Goal: Task Accomplishment & Management: Use online tool/utility

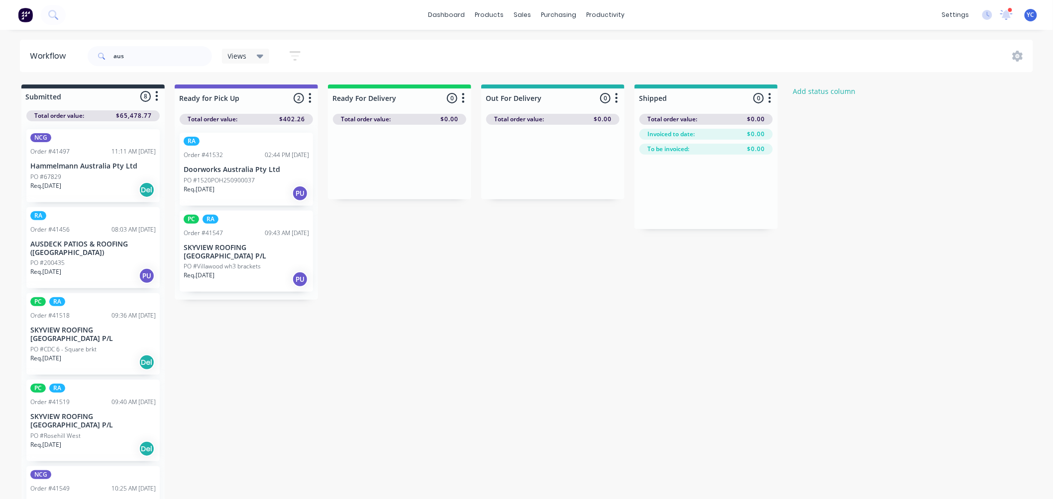
click at [186, 57] on input "aus" at bounding box center [162, 56] width 98 height 20
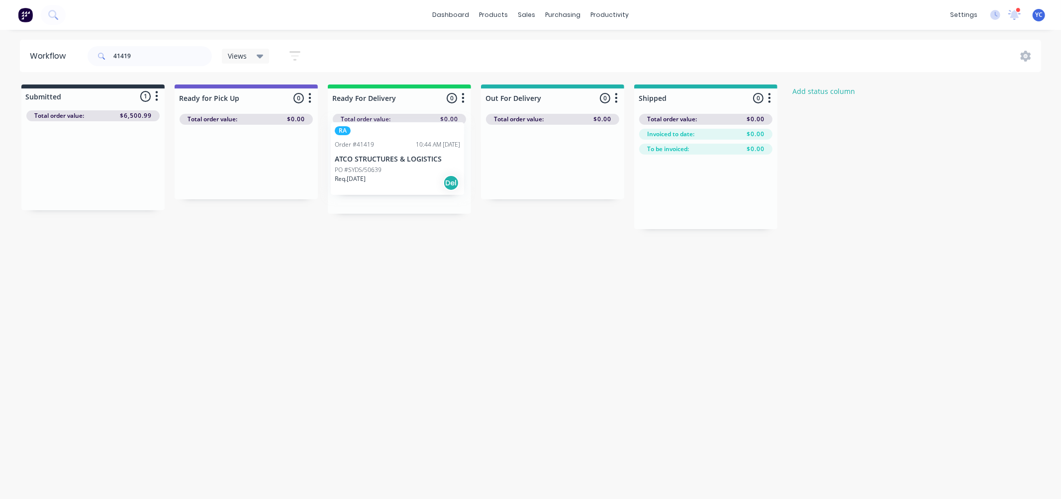
drag, startPoint x: 75, startPoint y: 172, endPoint x: 384, endPoint y: 165, distance: 310.0
click at [384, 165] on div "Submitted 1 Status colour #273444 hex #273444 Save Cancel Summaries Total order…" at bounding box center [534, 157] width 1082 height 145
click at [164, 53] on input "41419" at bounding box center [162, 56] width 98 height 20
type input "panda"
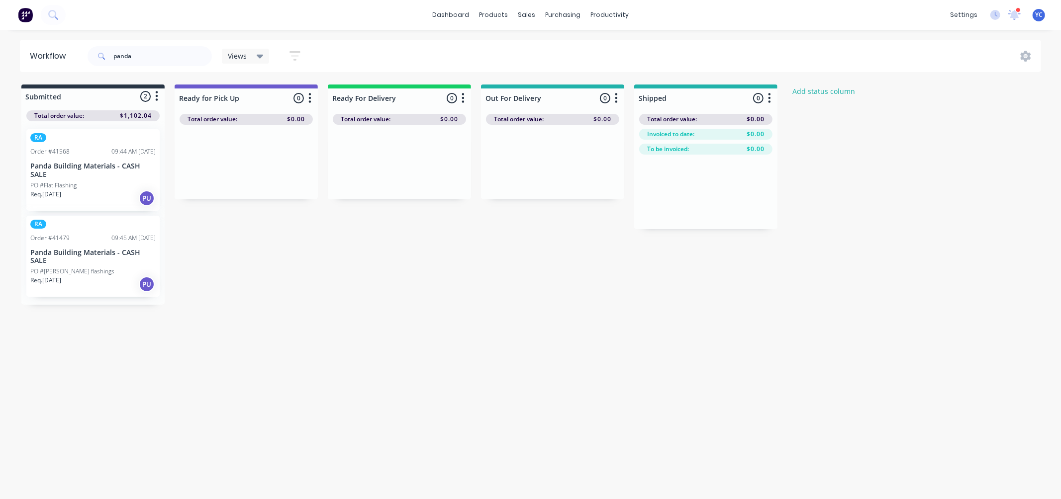
click at [85, 175] on p "Panda Building Materials - CASH SALE" at bounding box center [92, 170] width 125 height 17
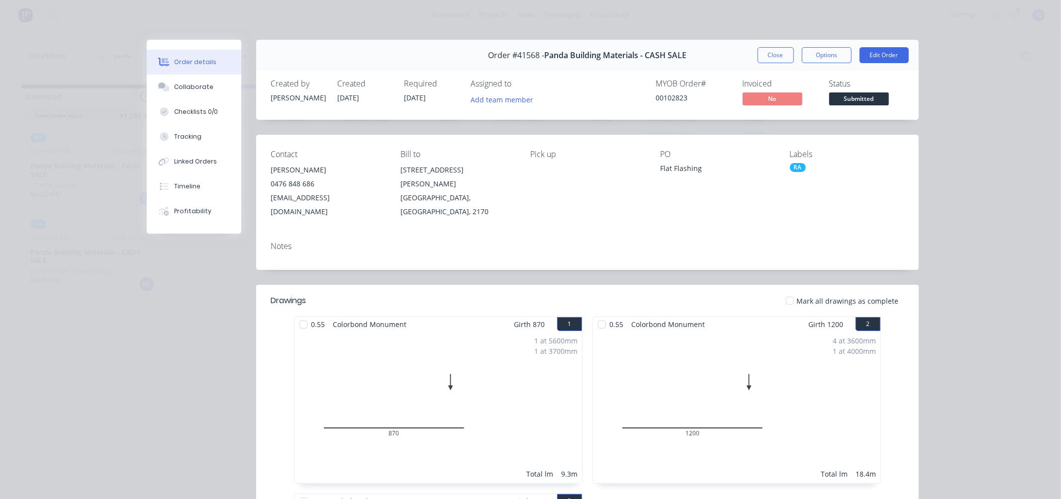
drag, startPoint x: 780, startPoint y: 57, endPoint x: 292, endPoint y: 199, distance: 508.1
click at [780, 57] on button "Close" at bounding box center [776, 55] width 36 height 16
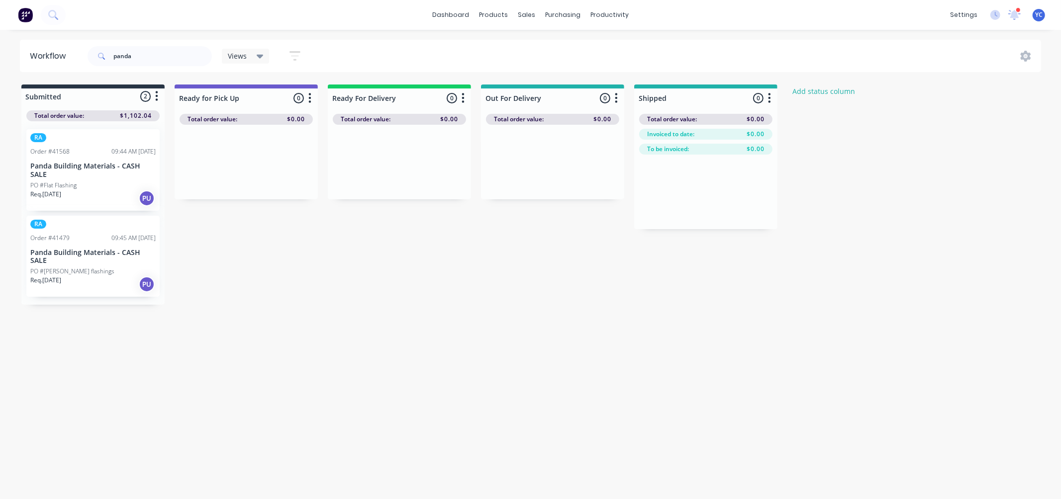
click at [101, 249] on p "Panda Building Materials - CASH SALE" at bounding box center [92, 257] width 125 height 17
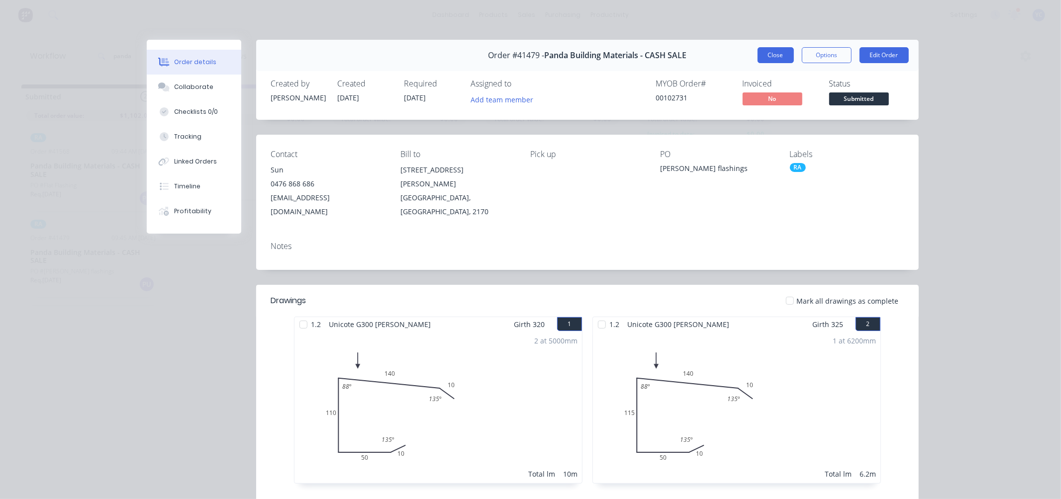
click at [769, 57] on button "Close" at bounding box center [776, 55] width 36 height 16
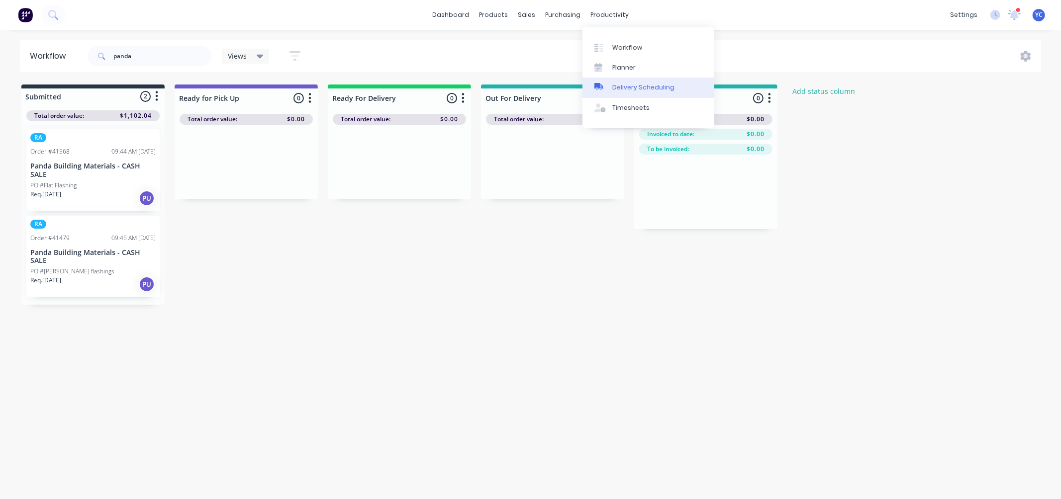
click at [643, 85] on div "Delivery Scheduling" at bounding box center [643, 87] width 62 height 9
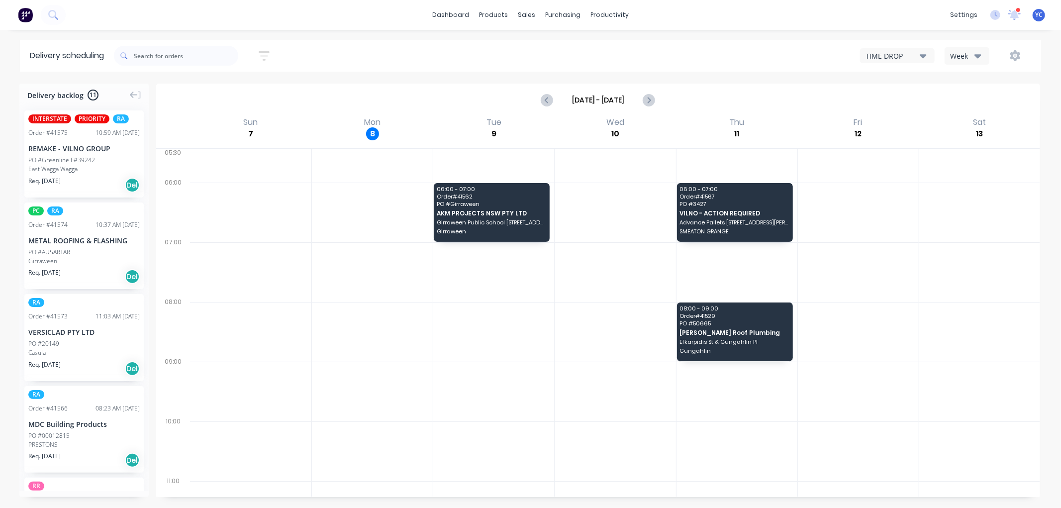
click at [964, 55] on div "Week" at bounding box center [964, 56] width 29 height 10
click at [970, 105] on div "Vehicle" at bounding box center [994, 102] width 98 height 20
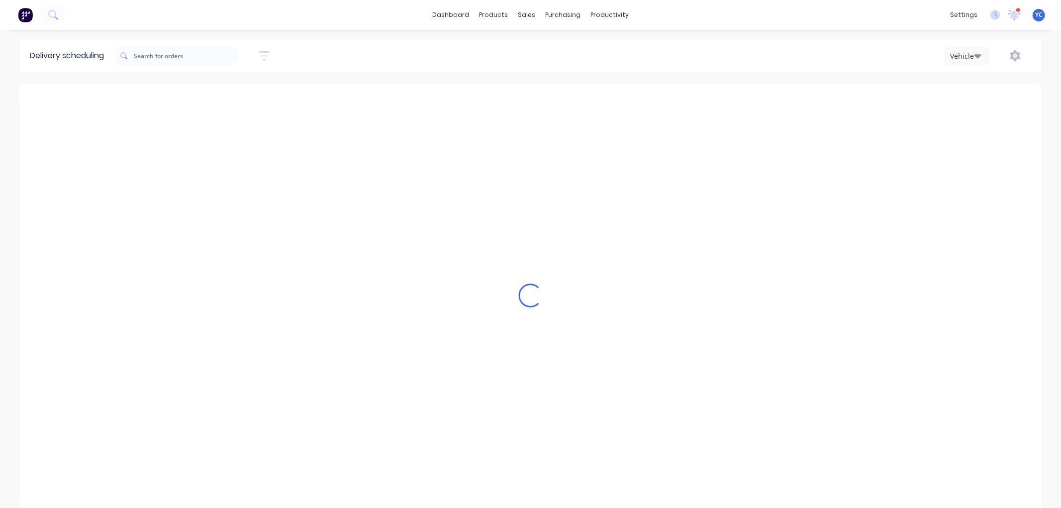
scroll to position [0, 0]
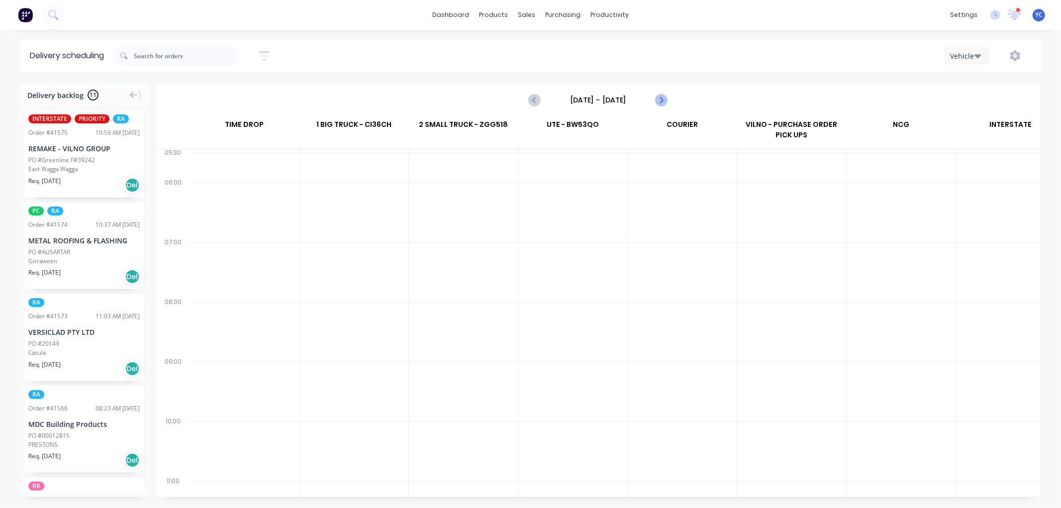
click at [658, 97] on icon "Next page" at bounding box center [661, 100] width 12 height 12
type input "[DATE] - [DATE]"
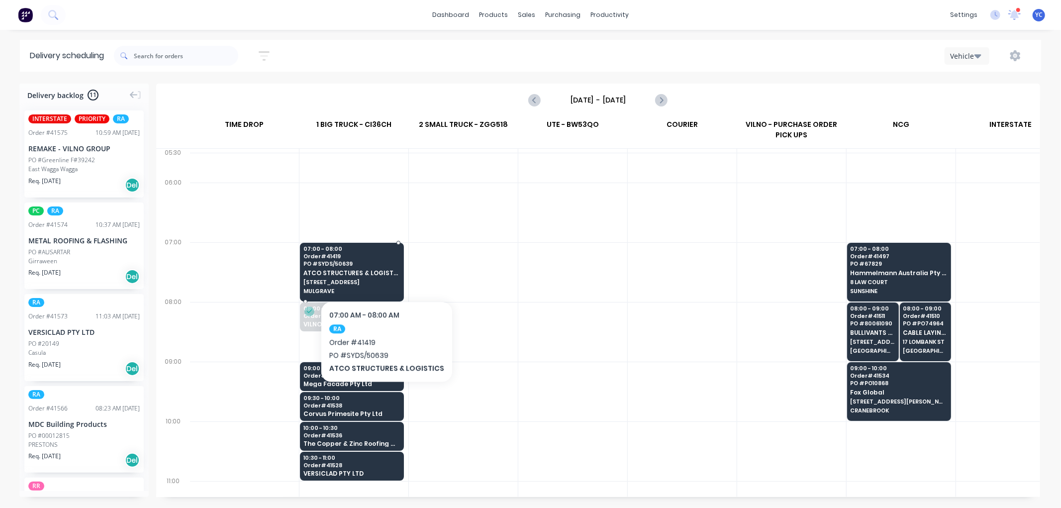
click at [383, 271] on span "ATCO STRUCTURES & LOGISTICS" at bounding box center [351, 273] width 96 height 6
click at [383, 271] on body "dashboard products sales purchasing productivity dashboard products Product Cat…" at bounding box center [530, 254] width 1061 height 508
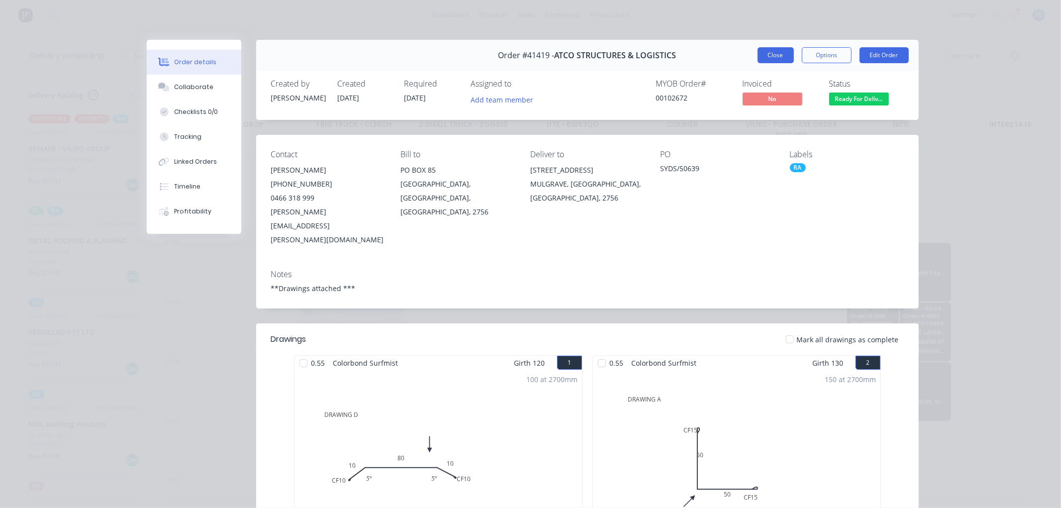
click at [778, 58] on button "Close" at bounding box center [776, 55] width 36 height 16
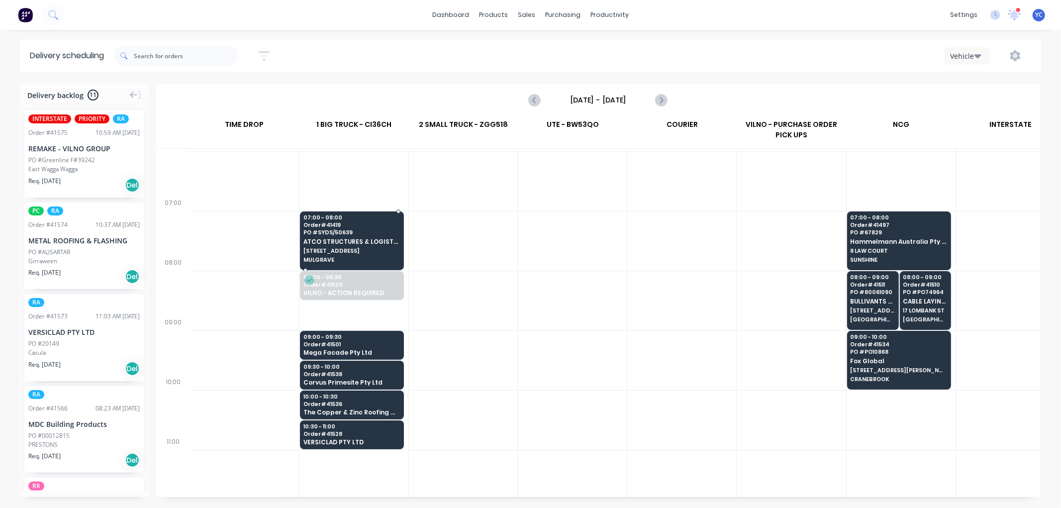
scroll to position [55, 0]
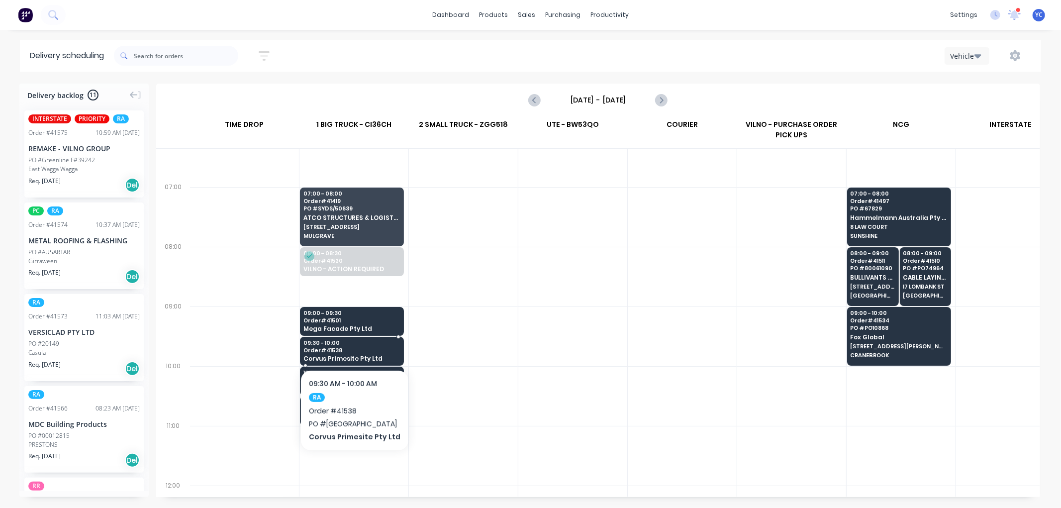
click at [371, 355] on span "Corvus Primesite Pty Ltd" at bounding box center [351, 358] width 96 height 6
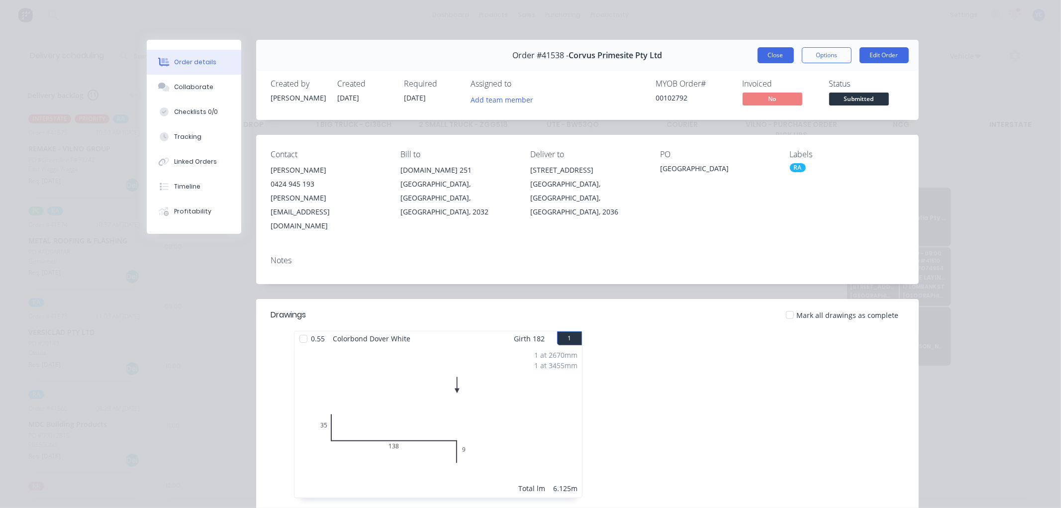
click at [769, 56] on button "Close" at bounding box center [776, 55] width 36 height 16
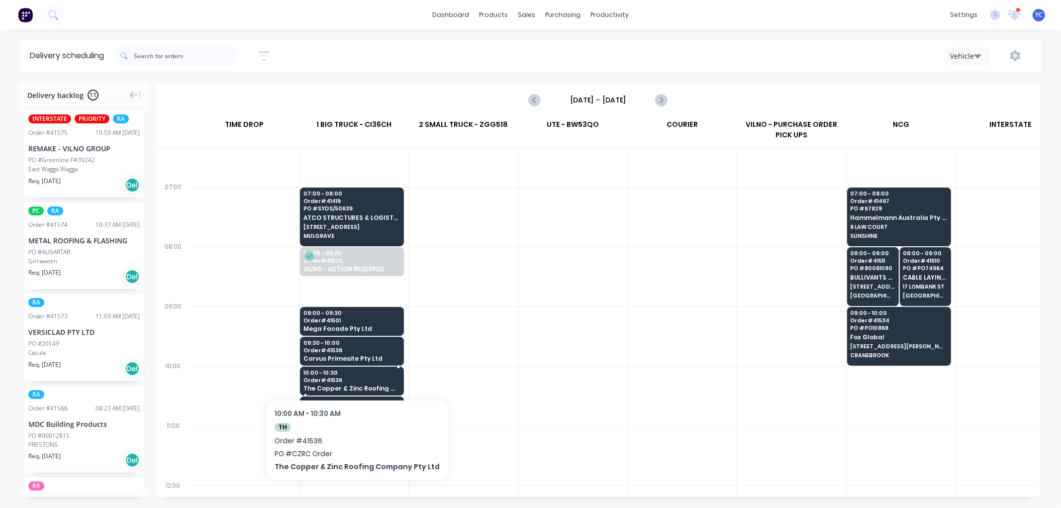
click at [369, 388] on span "The Copper & Zinc Roofing Company Pty Ltd" at bounding box center [351, 388] width 96 height 6
click at [369, 388] on body "dashboard products sales purchasing productivity dashboard products Product Cat…" at bounding box center [530, 254] width 1061 height 508
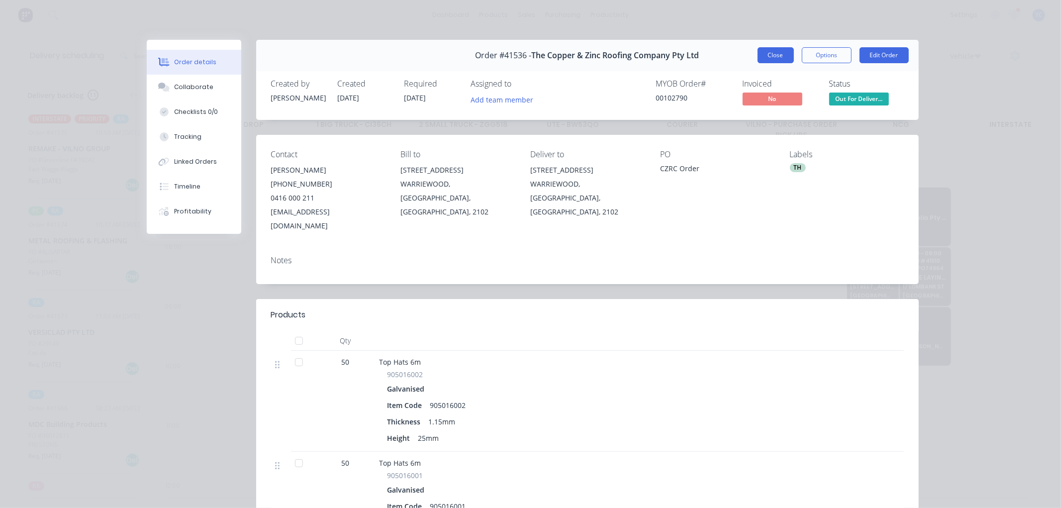
click at [770, 56] on button "Close" at bounding box center [776, 55] width 36 height 16
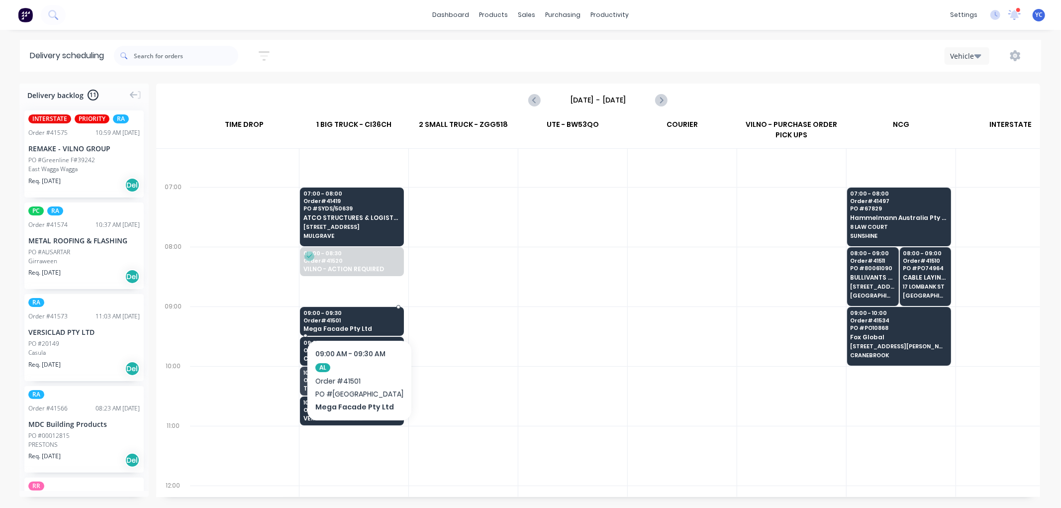
click at [361, 330] on span "Mega Facade Pty Ltd" at bounding box center [351, 328] width 96 height 6
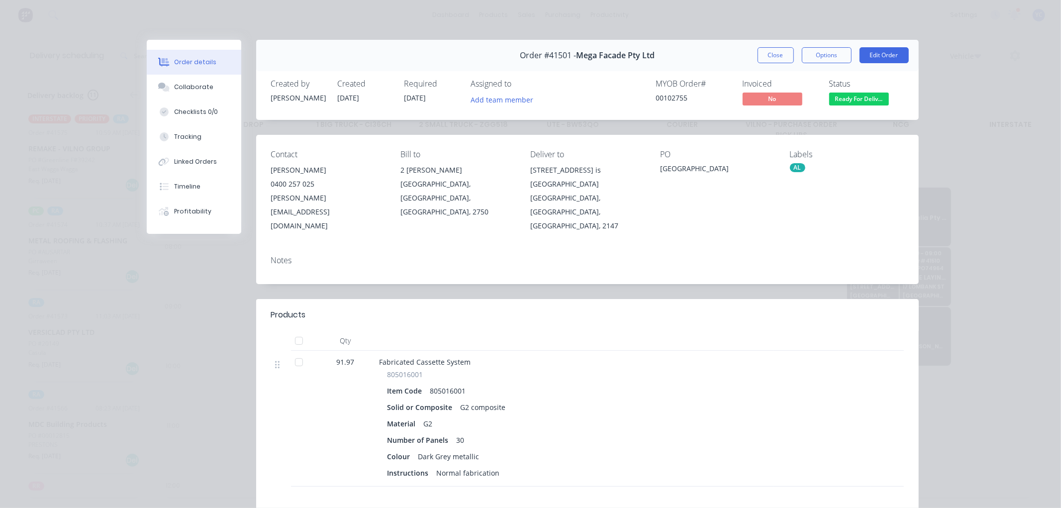
click at [555, 56] on span "Order #41501 -" at bounding box center [548, 55] width 56 height 9
click at [553, 55] on span "Order #41501 -" at bounding box center [548, 55] width 56 height 9
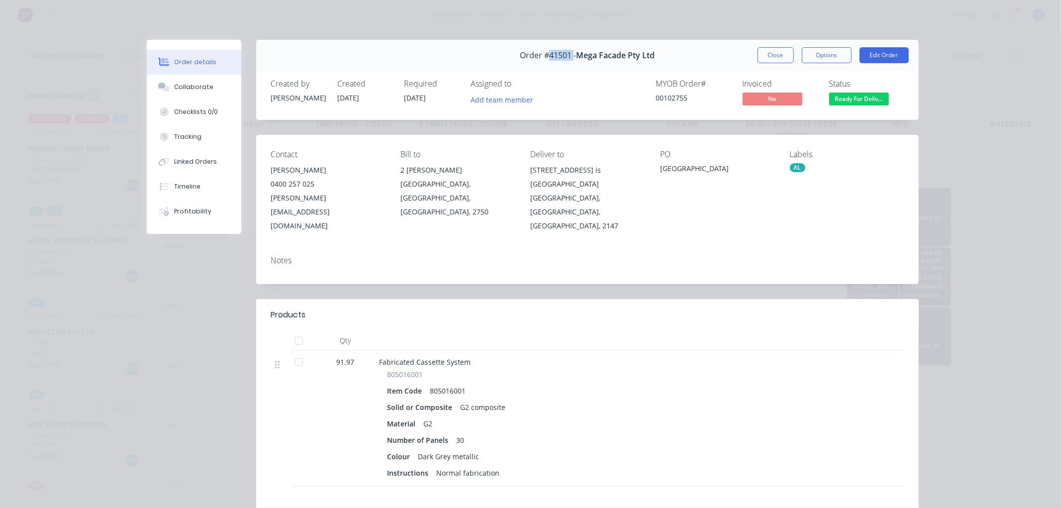
click at [569, 51] on span "Order #41501 -" at bounding box center [548, 55] width 56 height 9
drag, startPoint x: 565, startPoint y: 56, endPoint x: 545, endPoint y: 59, distance: 20.1
click at [545, 59] on span "Order #41501 -" at bounding box center [548, 55] width 56 height 9
copy span "41501"
click at [759, 51] on button "Close" at bounding box center [776, 55] width 36 height 16
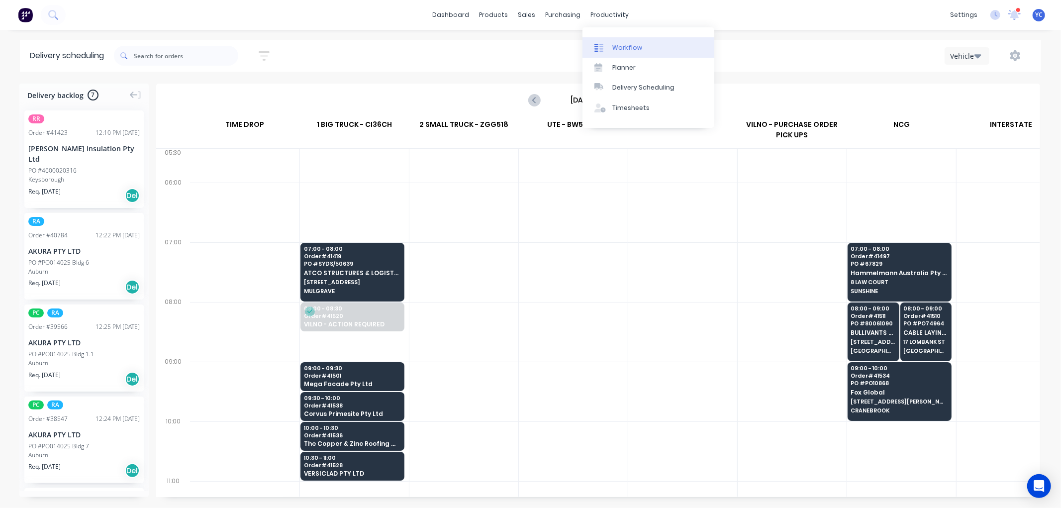
click at [629, 42] on link "Workflow" at bounding box center [648, 47] width 132 height 20
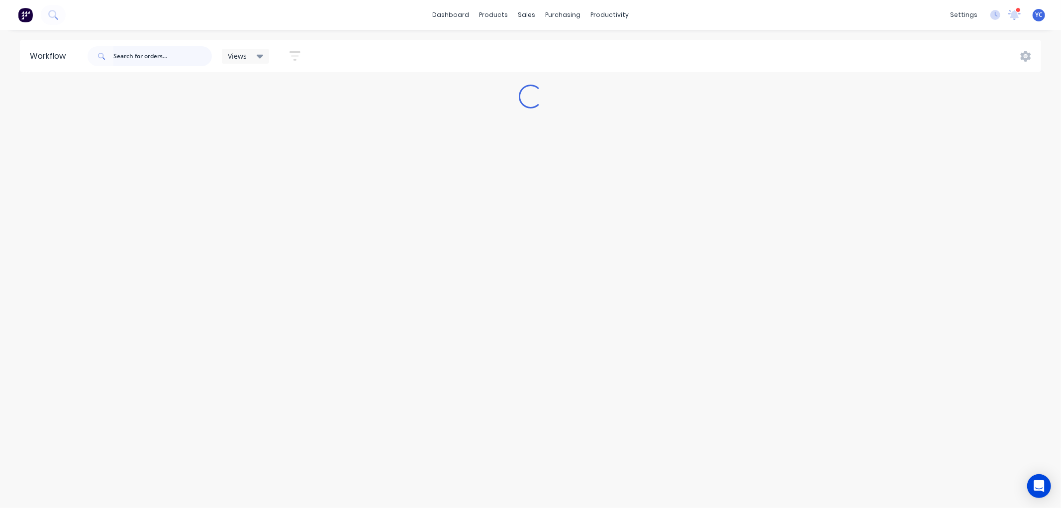
click at [145, 57] on input "text" at bounding box center [162, 56] width 98 height 20
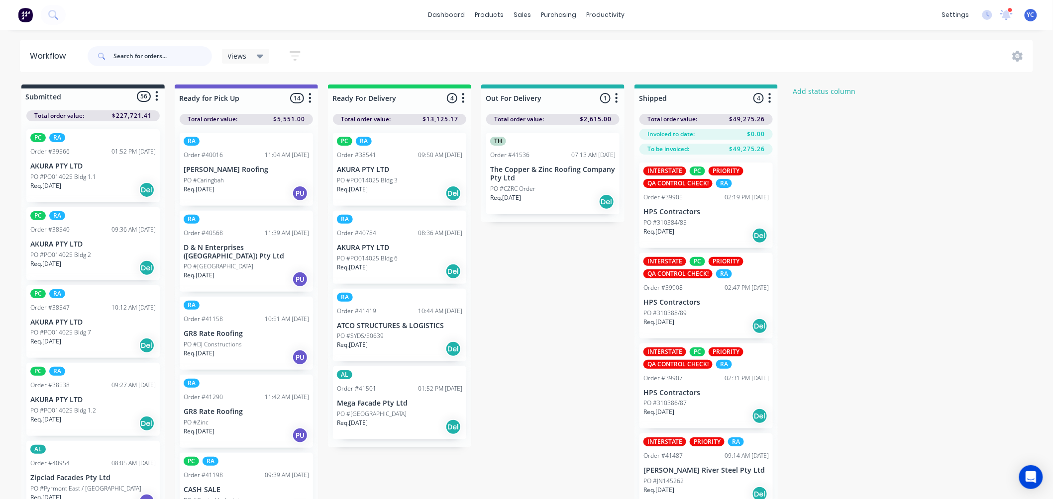
paste input "41501"
type input "41501"
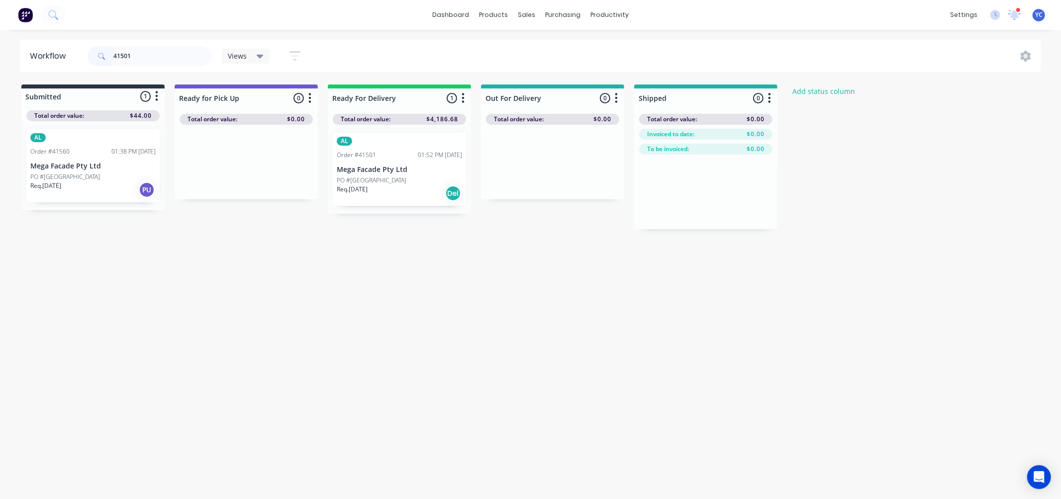
click at [105, 175] on div "PO #[GEOGRAPHIC_DATA]" at bounding box center [92, 177] width 125 height 9
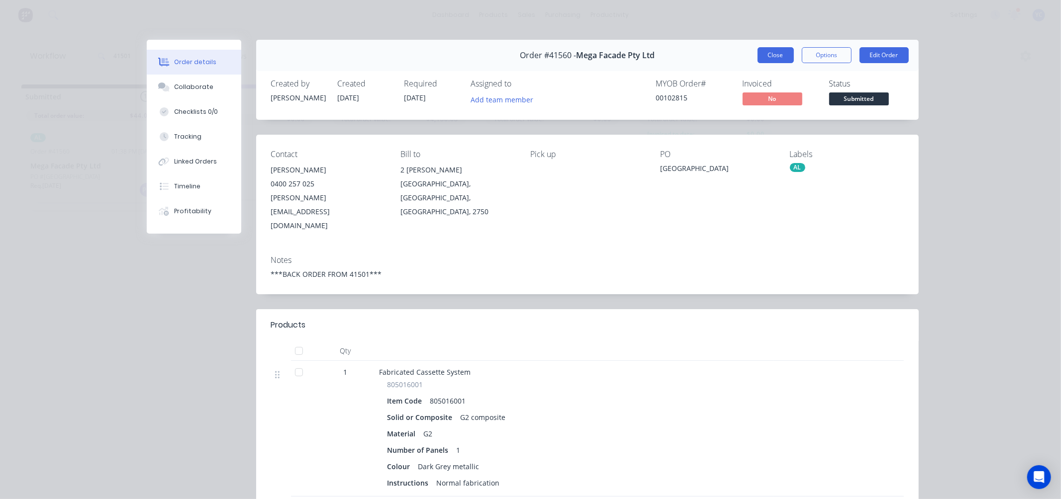
click at [761, 52] on button "Close" at bounding box center [776, 55] width 36 height 16
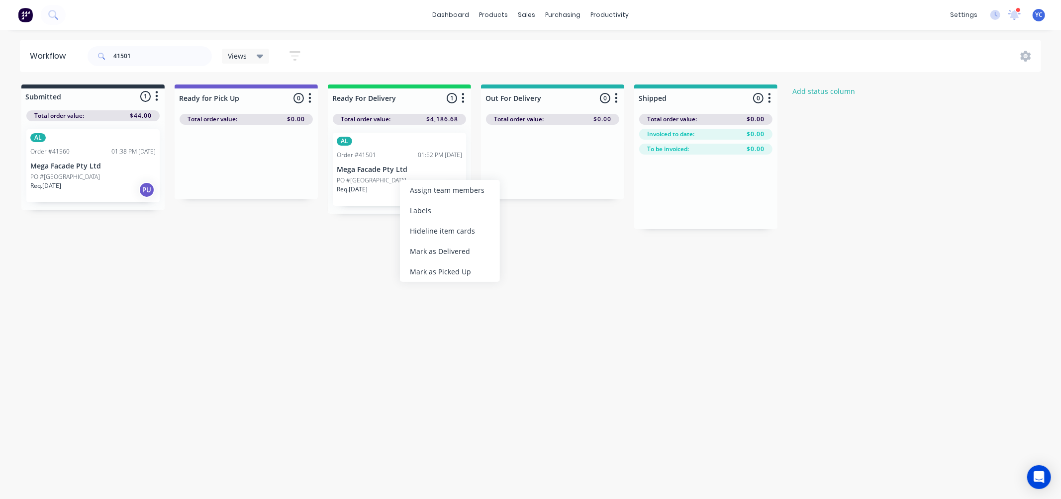
click at [379, 259] on div "Workflow 41501 Views Save new view None (Default) edit AL edit ALL edit BB & TH…" at bounding box center [530, 260] width 1061 height 440
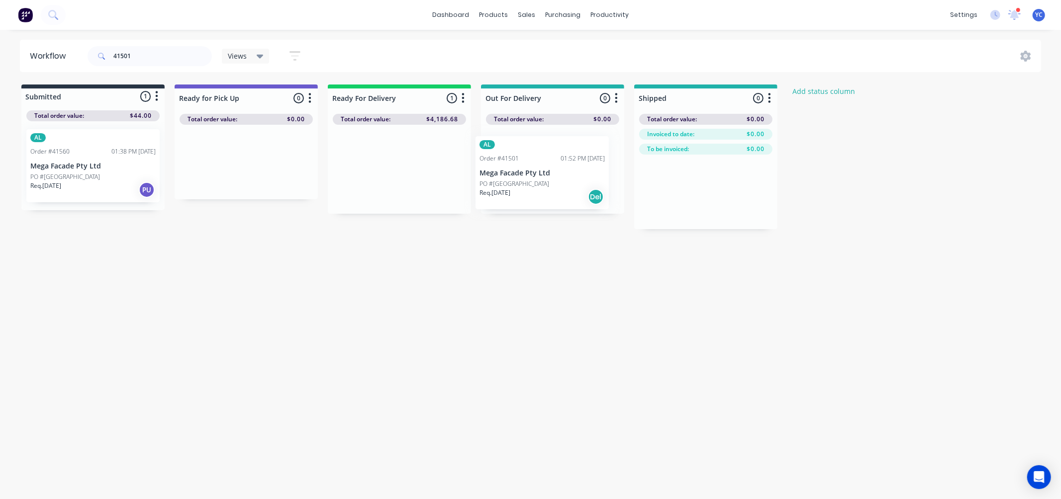
drag, startPoint x: 385, startPoint y: 172, endPoint x: 536, endPoint y: 172, distance: 150.7
click at [536, 172] on div "Submitted 1 Status colour #273444 hex #273444 Save Cancel Summaries Total order…" at bounding box center [534, 157] width 1082 height 145
click at [170, 60] on input "41501" at bounding box center [162, 56] width 98 height 20
type input "41419"
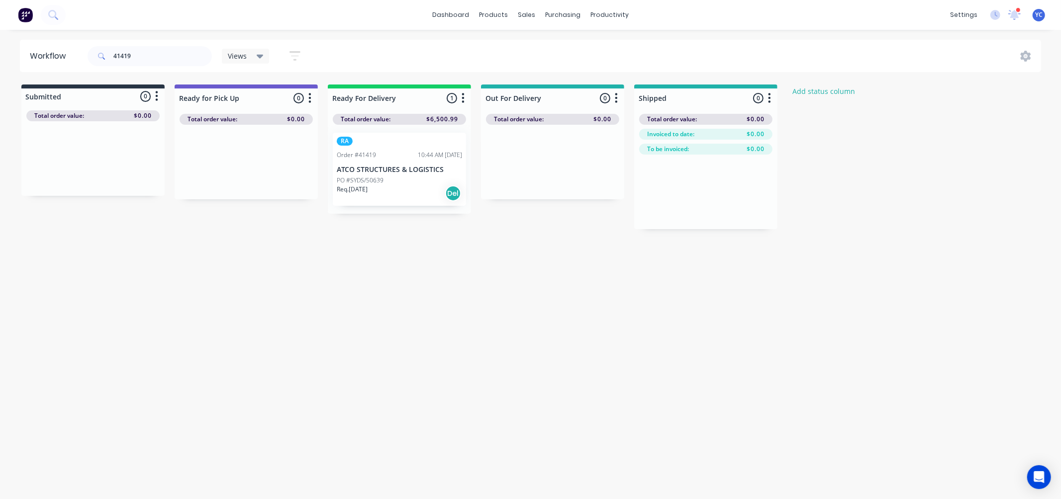
click at [371, 260] on div "Workflow 41419 Views Save new view None (Default) edit AL edit ALL edit BB & TH…" at bounding box center [530, 260] width 1061 height 440
click at [182, 51] on input "41419" at bounding box center [162, 56] width 98 height 20
click at [181, 50] on input "41419" at bounding box center [162, 56] width 98 height 20
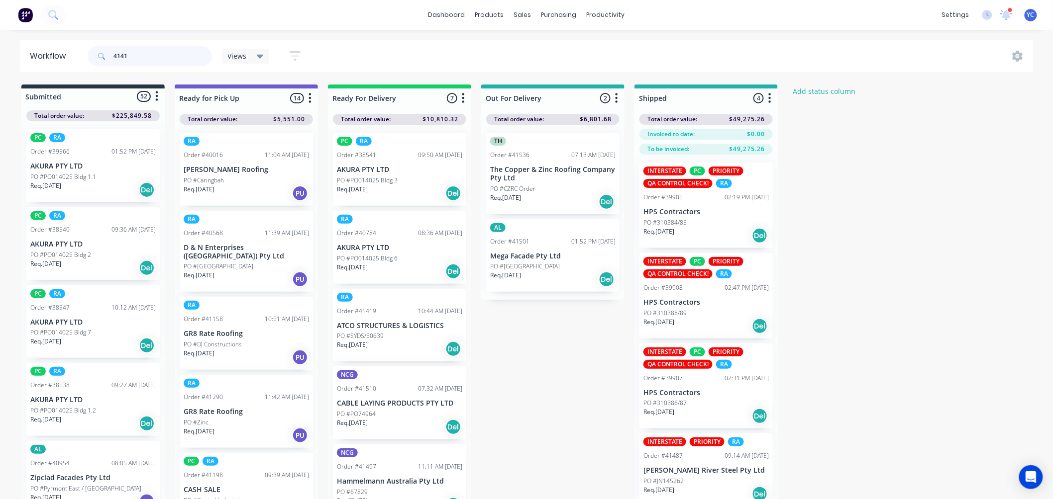
type input "41419"
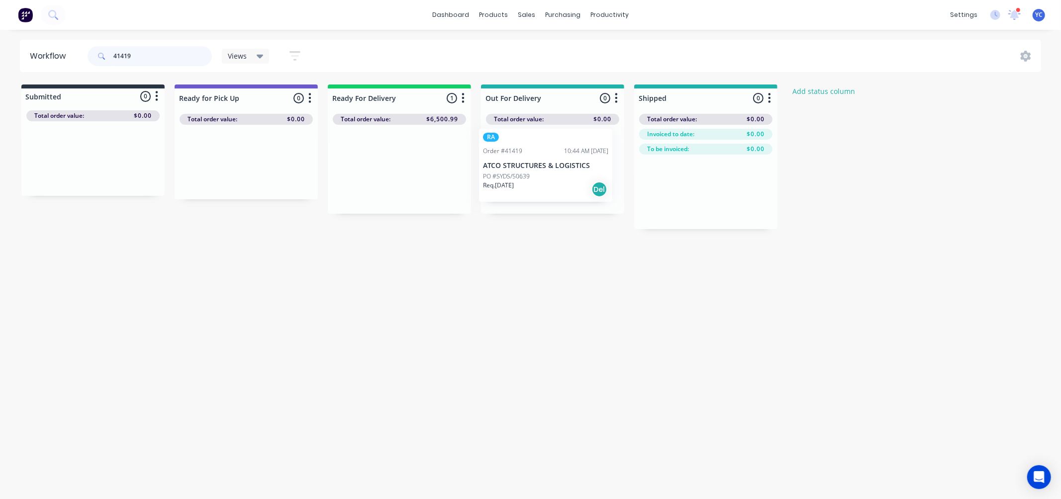
drag, startPoint x: 408, startPoint y: 180, endPoint x: 561, endPoint y: 177, distance: 152.2
click at [561, 176] on div "Submitted 0 Status colour #273444 hex #273444 Save Cancel Summaries Total order…" at bounding box center [534, 157] width 1082 height 145
click at [193, 61] on input "41419" at bounding box center [162, 56] width 98 height 20
click at [192, 58] on input "41419" at bounding box center [162, 56] width 98 height 20
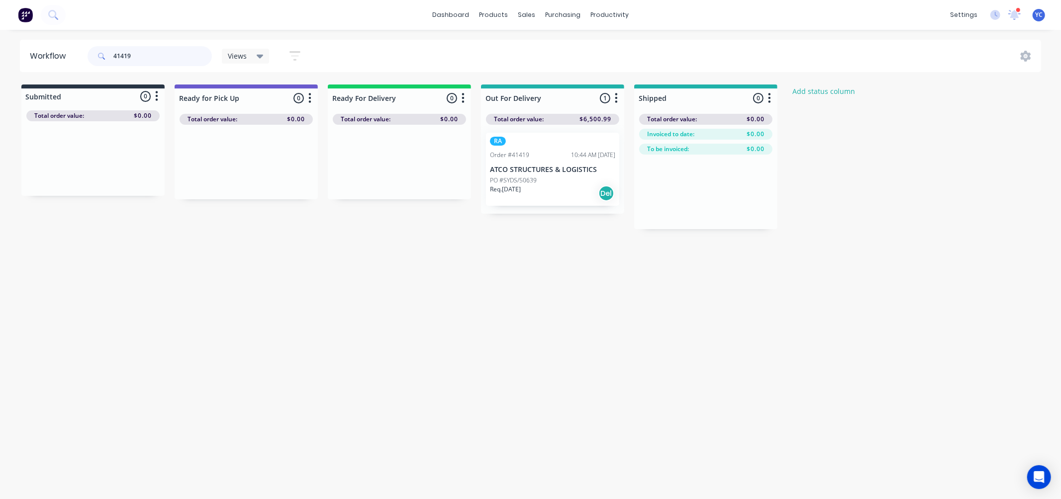
click at [192, 58] on input "41419" at bounding box center [162, 56] width 98 height 20
type input "41536"
click at [601, 257] on div "Mark as Delivered" at bounding box center [599, 257] width 100 height 20
click at [195, 56] on input "41536" at bounding box center [162, 56] width 98 height 20
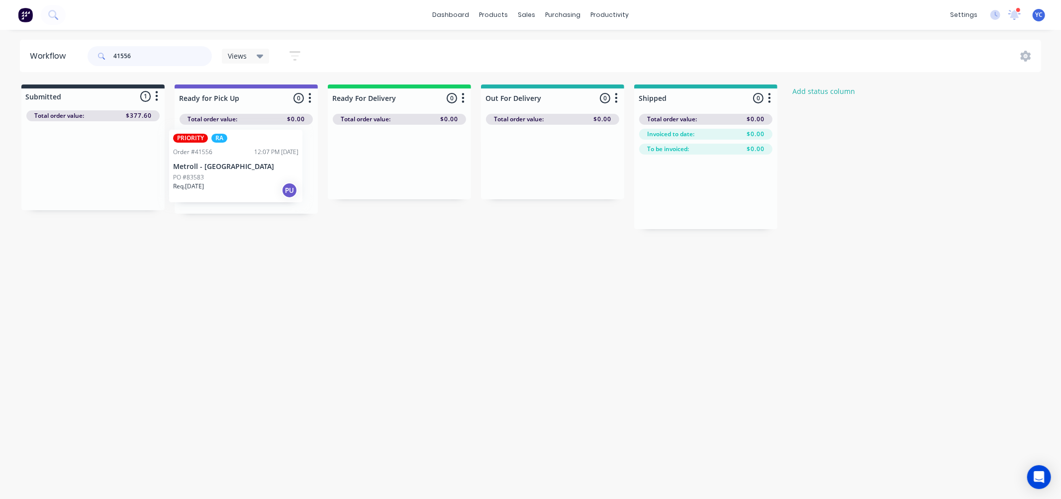
drag, startPoint x: 95, startPoint y: 167, endPoint x: 239, endPoint y: 168, distance: 144.7
click at [239, 168] on div "Submitted 1 Status colour #273444 hex #273444 Save Cancel Summaries Total order…" at bounding box center [534, 157] width 1082 height 145
click at [152, 55] on input "41556" at bounding box center [162, 56] width 98 height 20
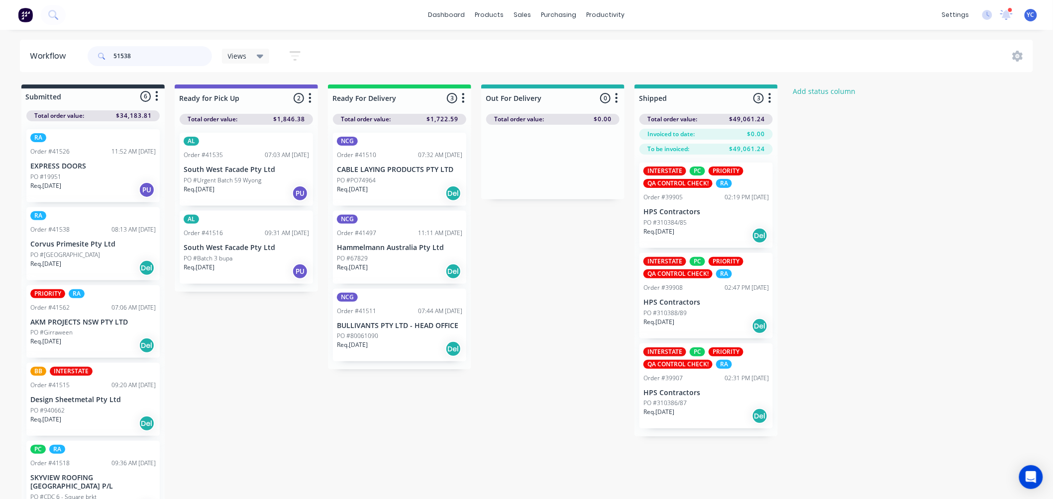
type input "51538"
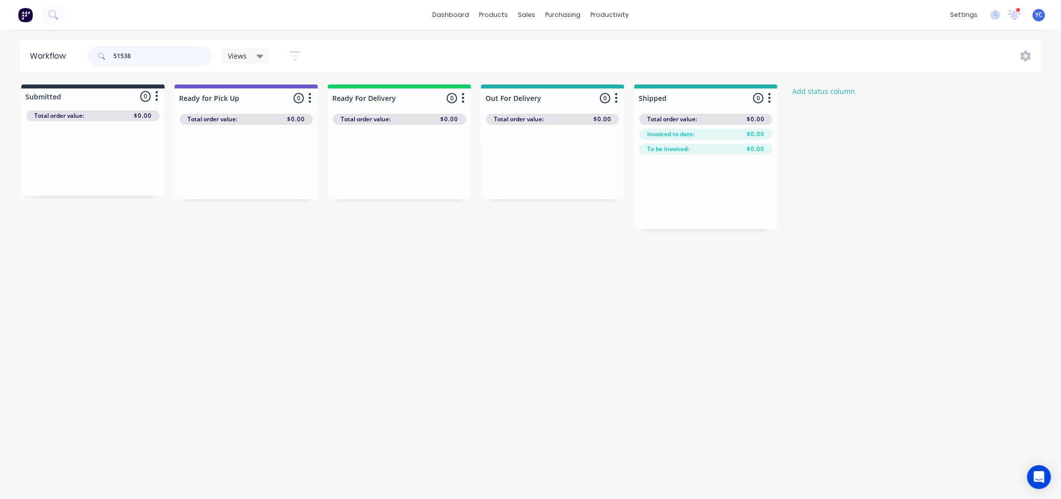
click at [171, 60] on input "51538" at bounding box center [162, 56] width 98 height 20
type input "41538"
drag, startPoint x: 70, startPoint y: 170, endPoint x: 350, endPoint y: 172, distance: 280.5
click at [350, 172] on div "Submitted 1 Status colour #273444 hex #273444 Save Cancel Summaries Total order…" at bounding box center [534, 157] width 1082 height 145
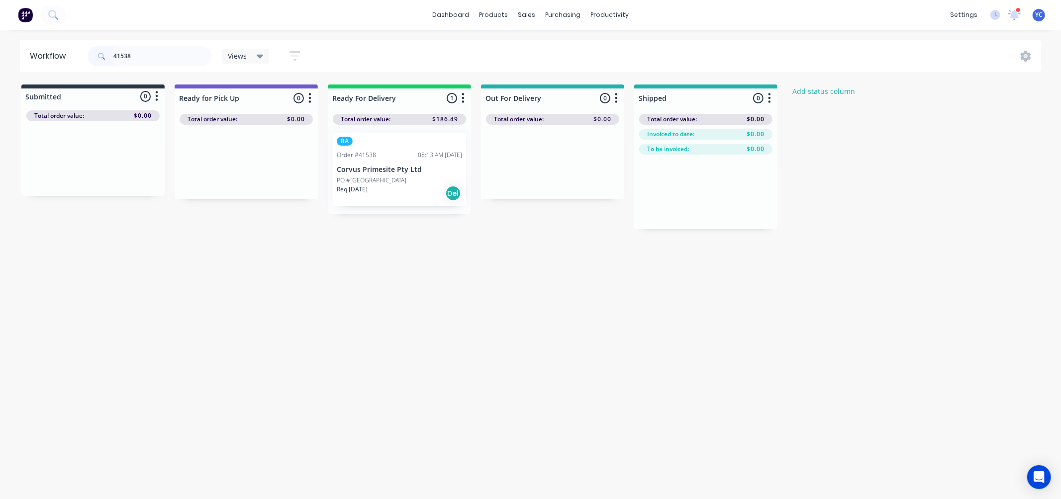
click at [375, 177] on div "PO #[GEOGRAPHIC_DATA]" at bounding box center [399, 180] width 125 height 9
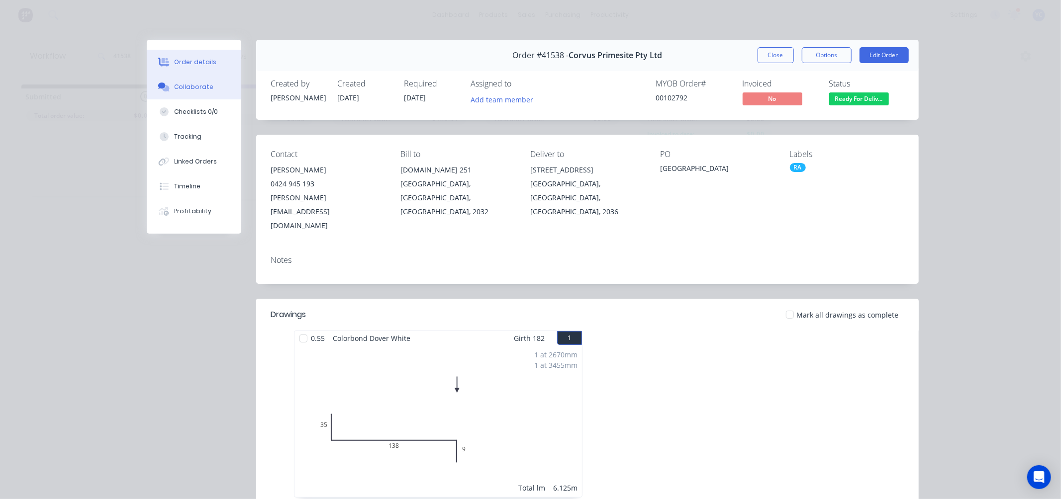
click at [203, 91] on div "Collaborate" at bounding box center [193, 87] width 39 height 9
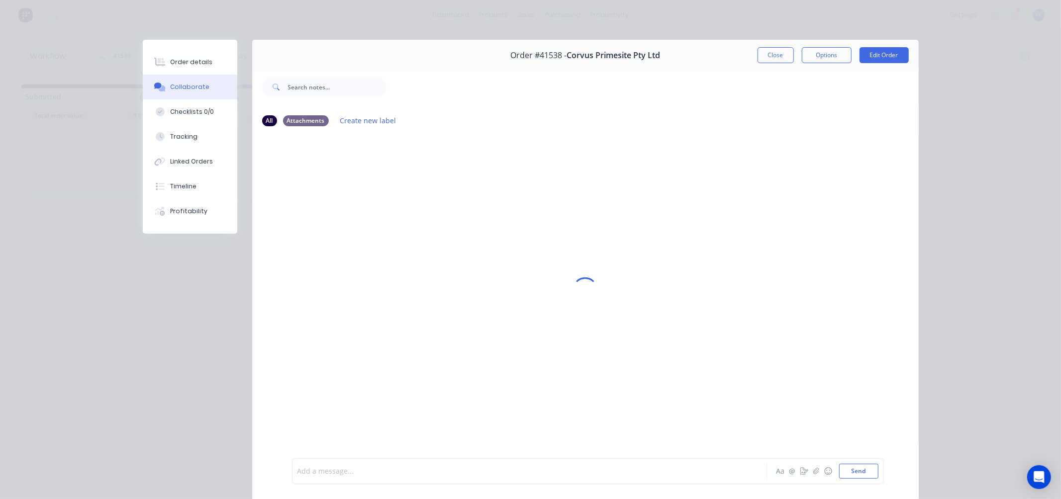
click at [317, 467] on div at bounding box center [515, 472] width 435 height 10
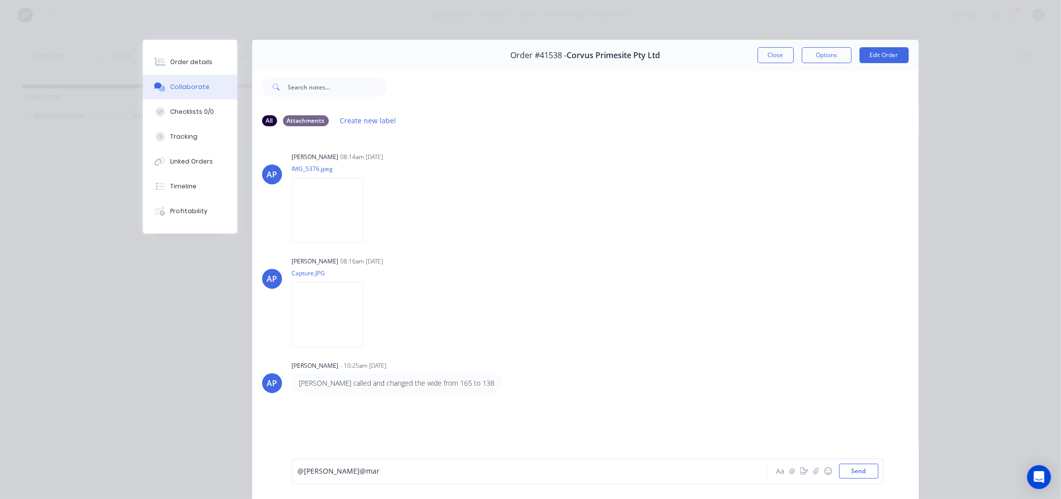
drag, startPoint x: 361, startPoint y: 474, endPoint x: 259, endPoint y: 483, distance: 102.5
click at [259, 483] on div "@[PERSON_NAME] @mar Aa @ ☺ Send" at bounding box center [585, 472] width 667 height 56
click at [855, 471] on button "Send" at bounding box center [858, 471] width 39 height 15
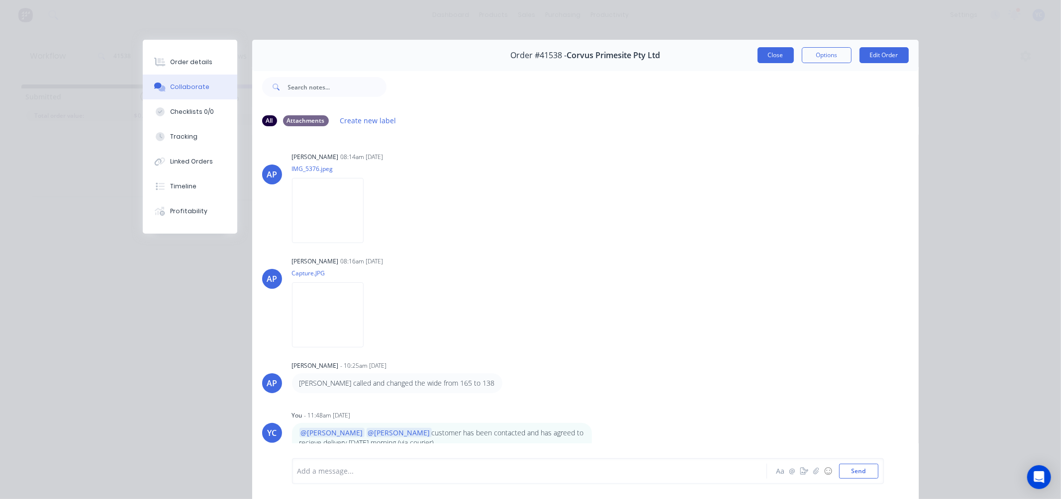
click at [773, 51] on button "Close" at bounding box center [776, 55] width 36 height 16
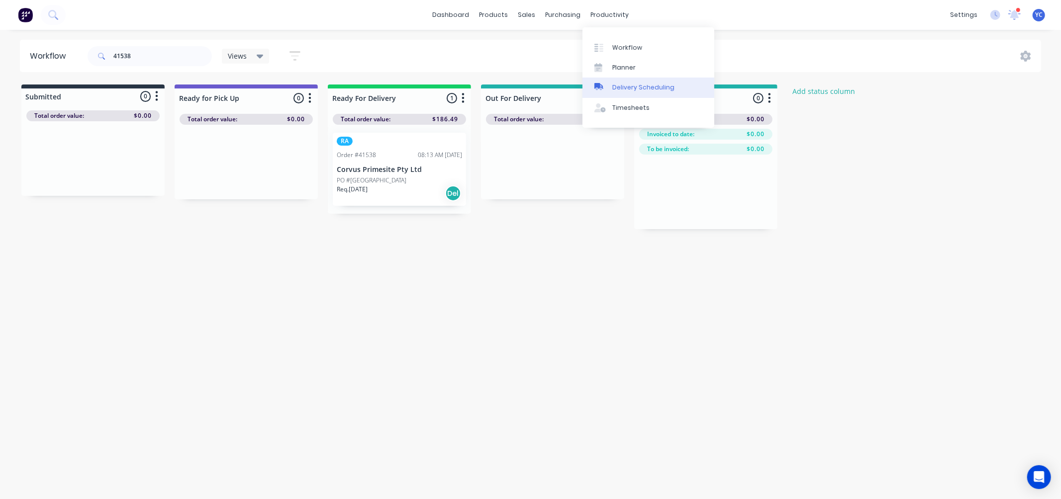
click at [638, 90] on div "Delivery Scheduling" at bounding box center [643, 87] width 62 height 9
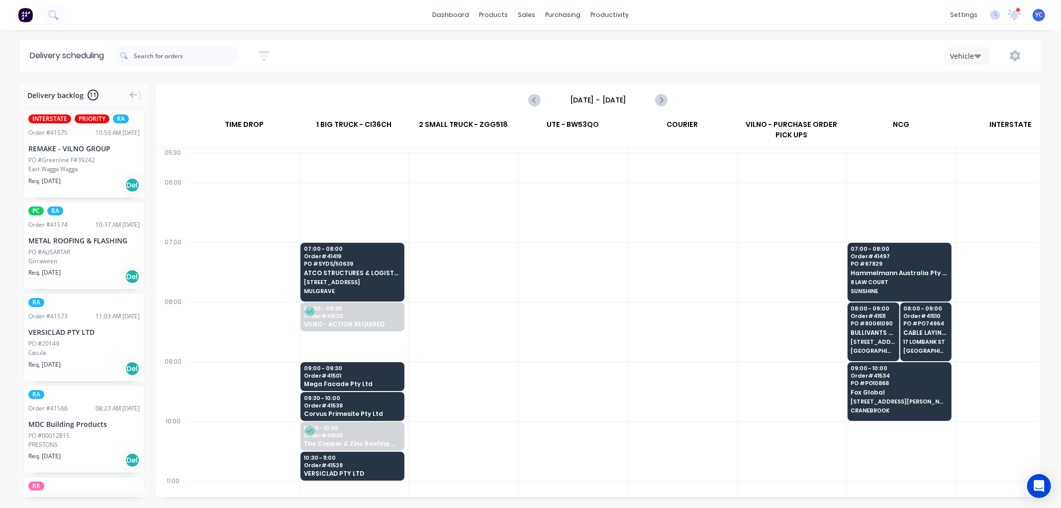
scroll to position [0, 0]
click at [664, 96] on icon "Next page" at bounding box center [661, 100] width 12 height 12
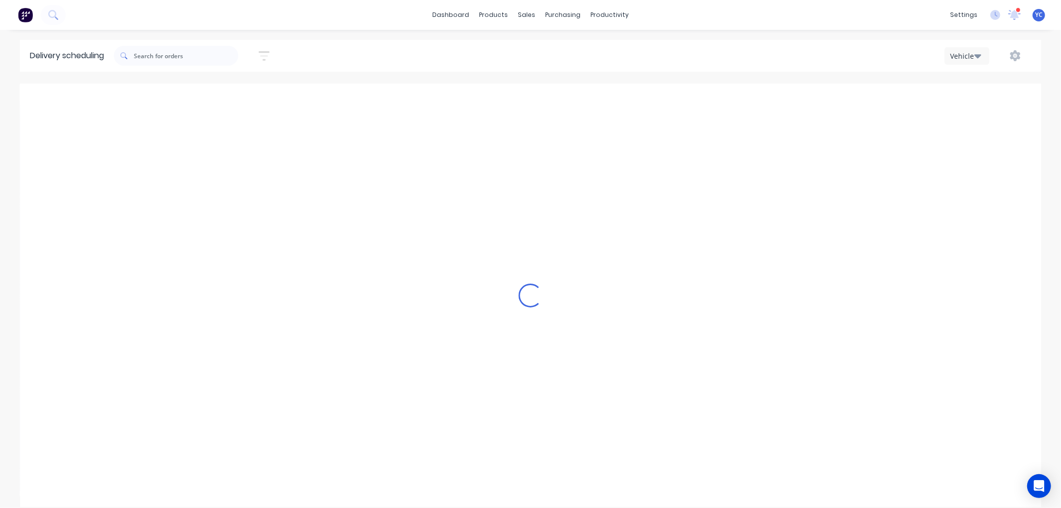
type input "[DATE] - [DATE]"
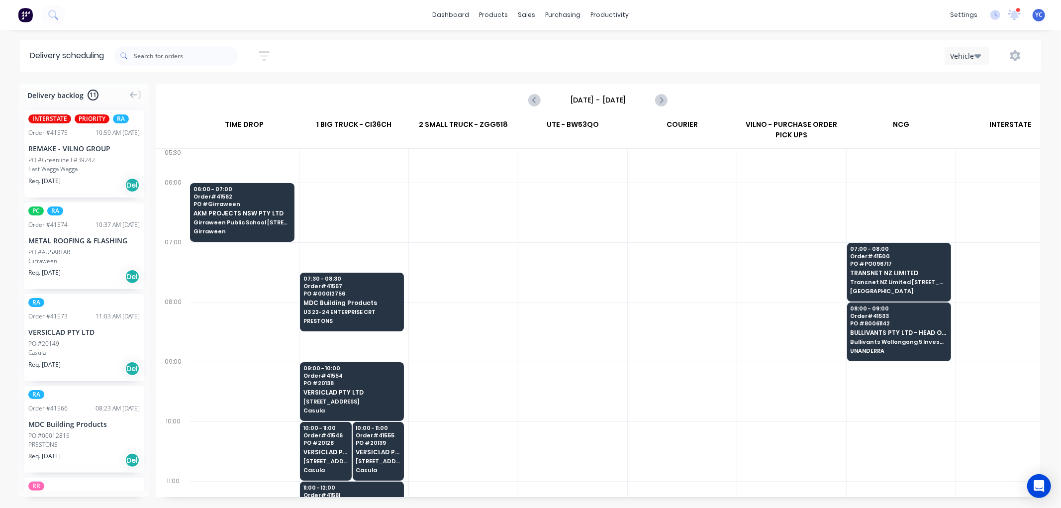
click at [970, 51] on div "Vehicle" at bounding box center [964, 56] width 29 height 10
click at [975, 102] on div "Vehicle" at bounding box center [994, 102] width 98 height 20
click at [1015, 58] on icon "button" at bounding box center [1015, 55] width 10 height 11
click at [977, 86] on div "Run Sheet" at bounding box center [984, 82] width 77 height 14
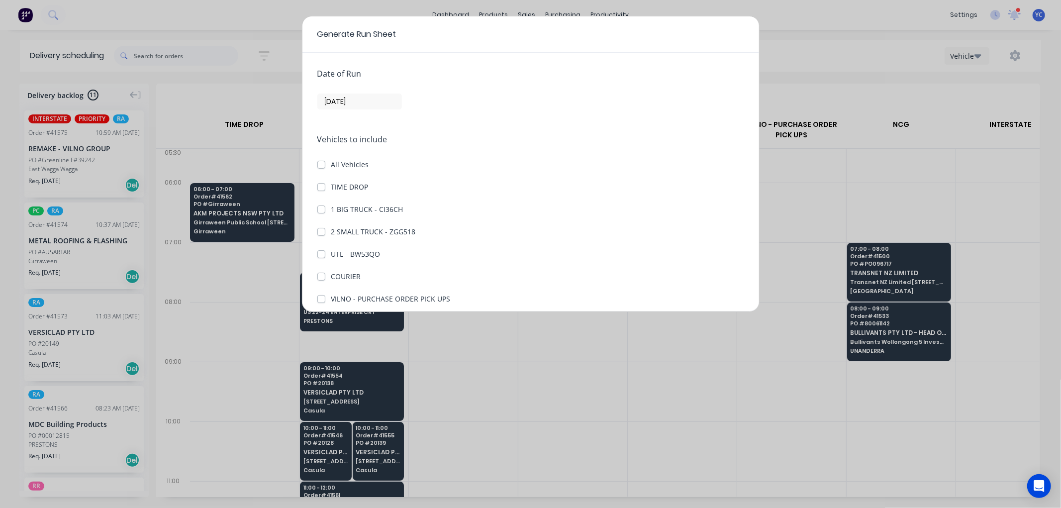
click at [355, 94] on label "[DATE]" at bounding box center [359, 102] width 85 height 16
click at [355, 94] on input "[DATE]" at bounding box center [360, 101] width 84 height 15
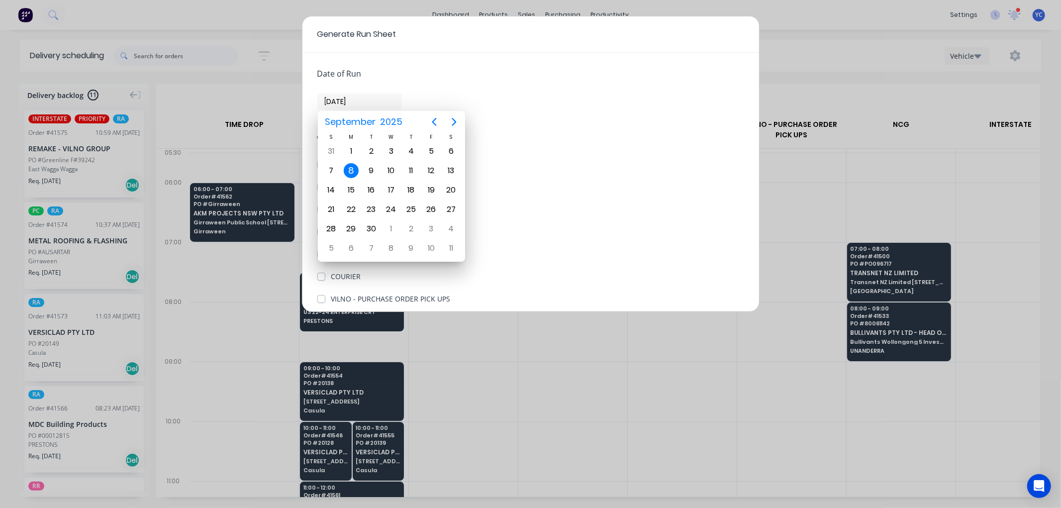
click at [342, 102] on input "[DATE]" at bounding box center [360, 101] width 84 height 15
click at [372, 168] on div "9" at bounding box center [371, 170] width 15 height 15
type input "[DATE]"
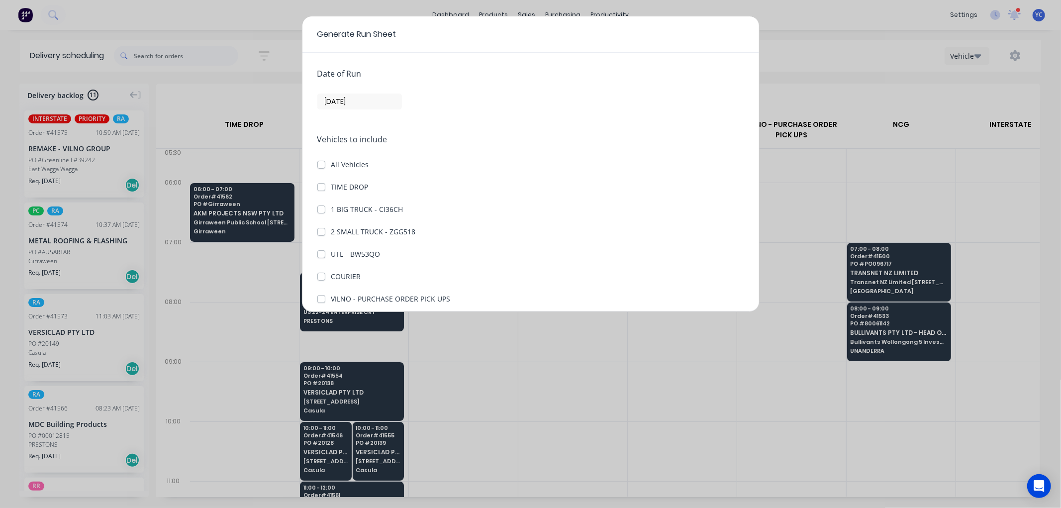
click at [331, 185] on label "TIME DROP" at bounding box center [349, 187] width 37 height 10
click at [321, 185] on DROP "TIME DROP" at bounding box center [321, 186] width 8 height 9
click at [319, 182] on DROP "TIME DROP" at bounding box center [321, 186] width 8 height 9
click at [331, 190] on label "TIME DROP" at bounding box center [349, 187] width 37 height 10
click at [322, 190] on DROP "TIME DROP" at bounding box center [321, 186] width 8 height 9
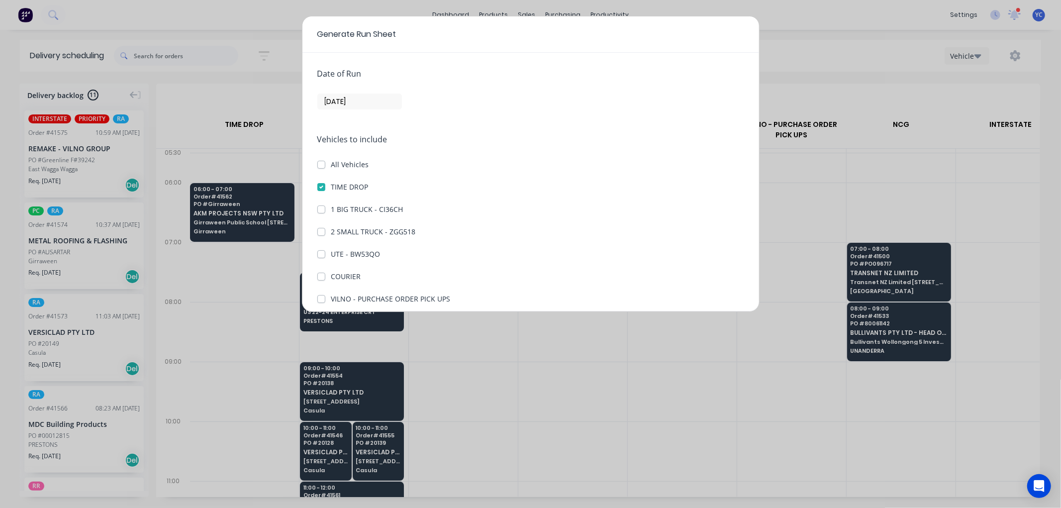
checkbox DROP "true"
click at [331, 210] on label "1 BIG TRUCK - CI36CH" at bounding box center [367, 209] width 72 height 10
click at [320, 210] on CI36CH "1 BIG TRUCK - CI36CH" at bounding box center [321, 208] width 8 height 9
checkbox CI36CH "true"
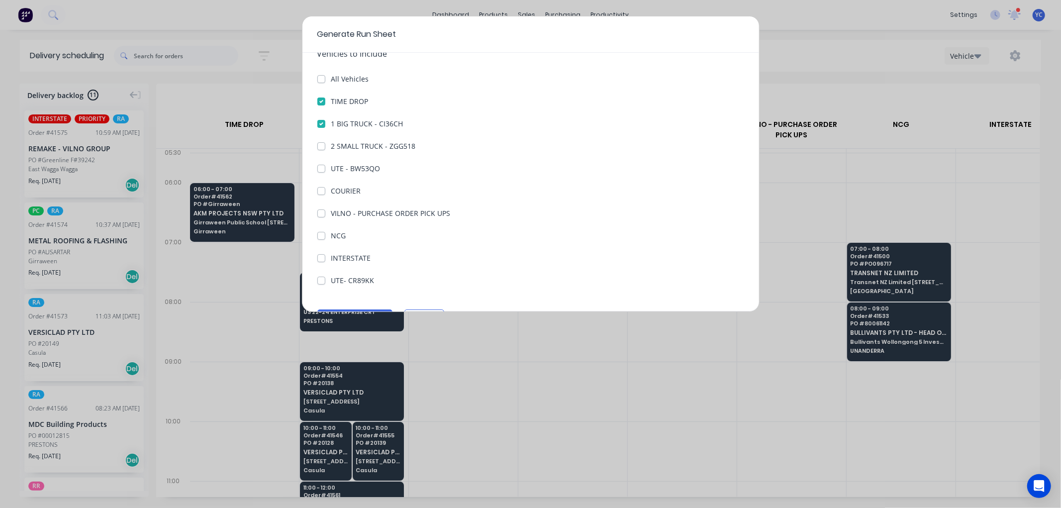
scroll to position [110, 0]
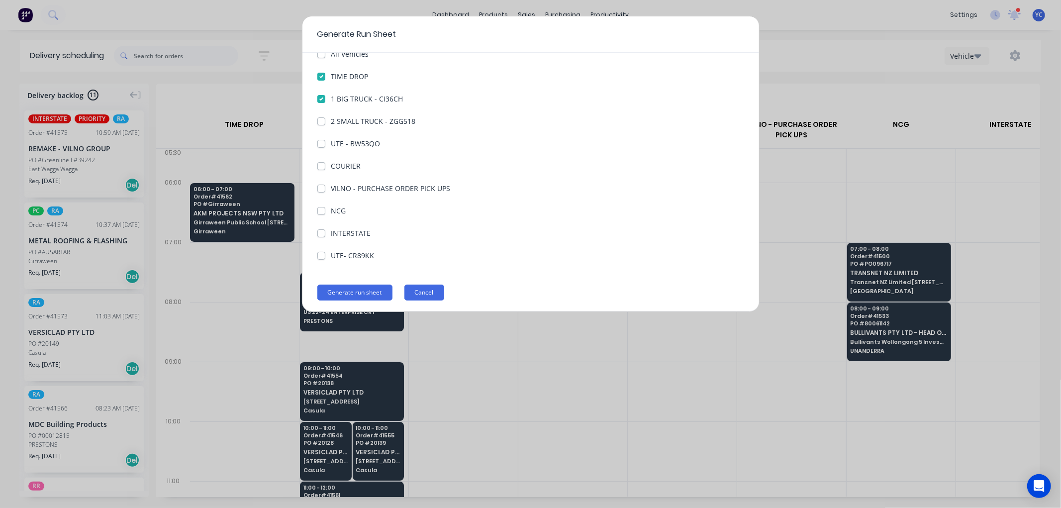
click at [428, 294] on button "Cancel" at bounding box center [424, 293] width 40 height 16
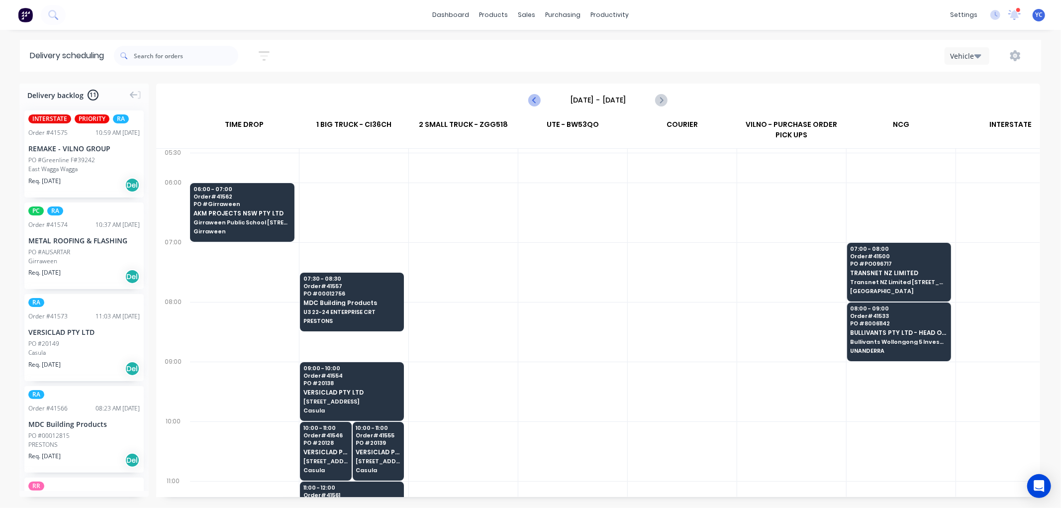
click at [533, 104] on icon "Previous page" at bounding box center [535, 100] width 12 height 12
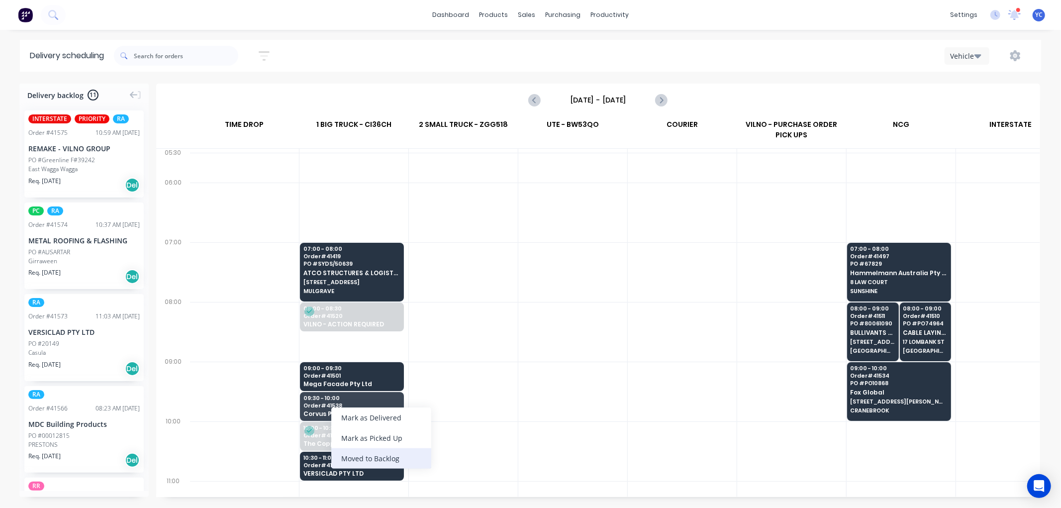
click at [371, 459] on div "Moved to Backlog" at bounding box center [381, 458] width 100 height 20
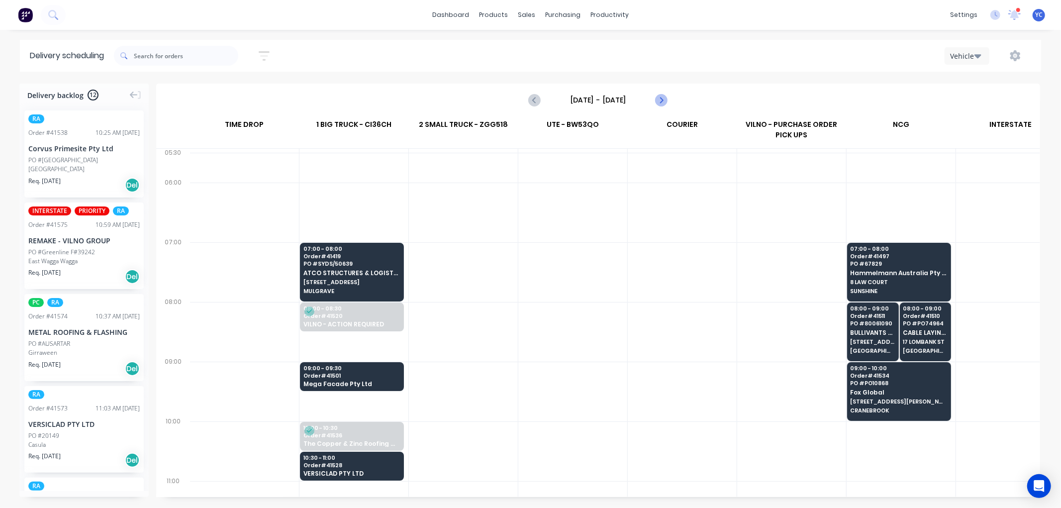
click at [664, 101] on icon "Next page" at bounding box center [661, 100] width 12 height 12
type input "[DATE] - [DATE]"
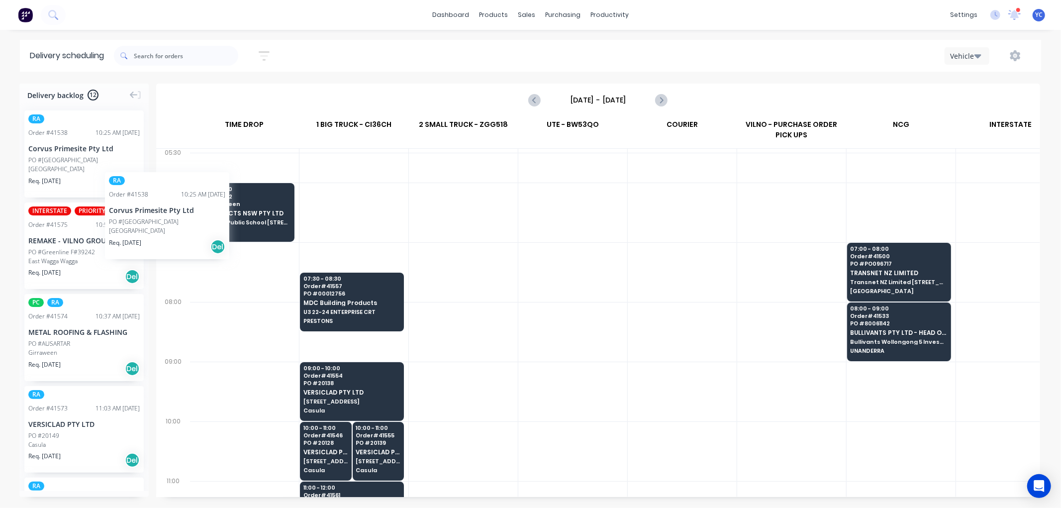
scroll to position [0, 0]
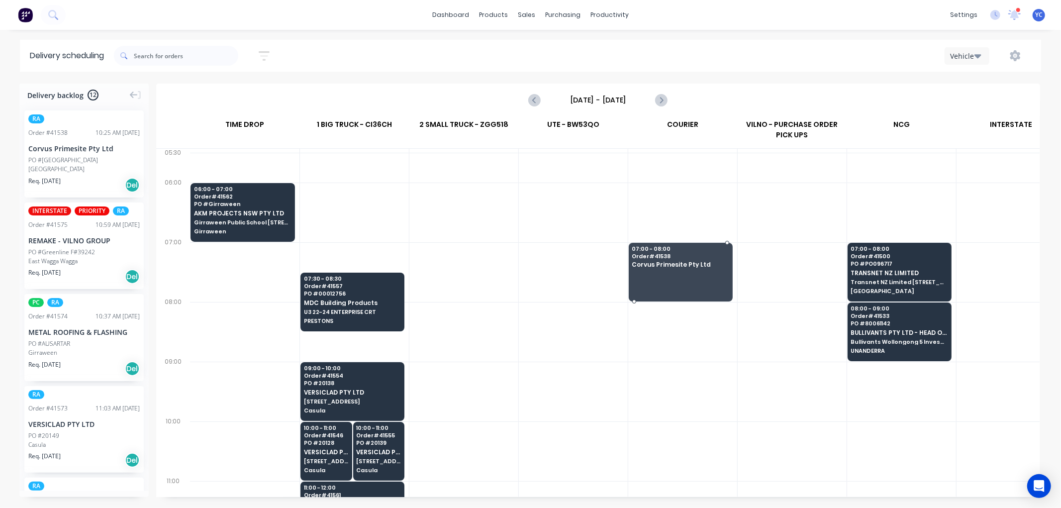
drag, startPoint x: 65, startPoint y: 161, endPoint x: 661, endPoint y: 254, distance: 603.1
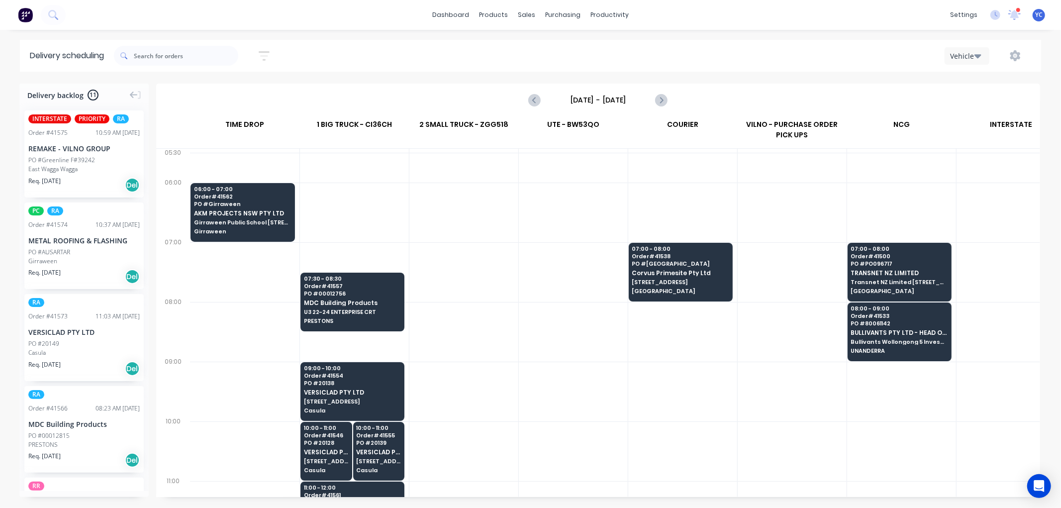
click at [1021, 51] on button "button" at bounding box center [1015, 56] width 32 height 18
click at [972, 80] on div "Run Sheet" at bounding box center [984, 82] width 77 height 14
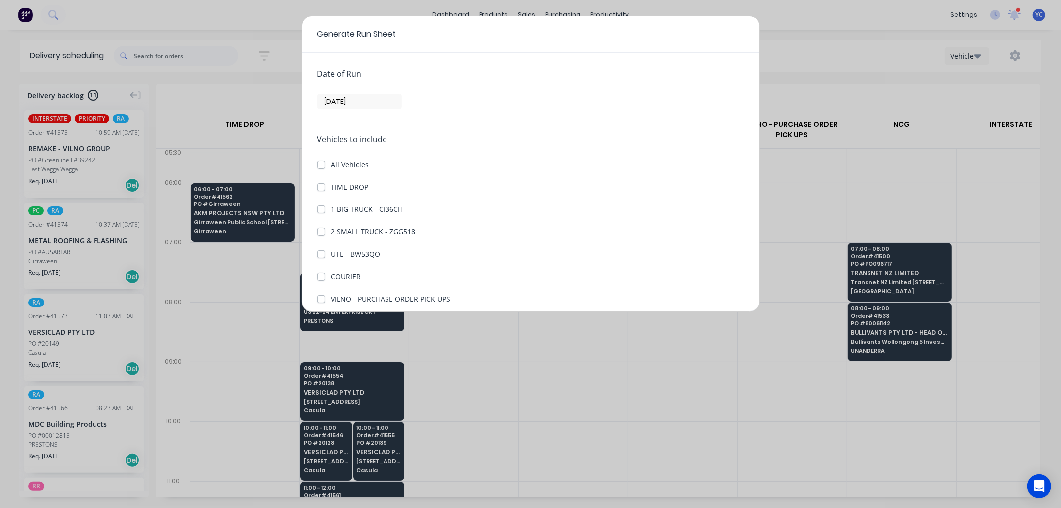
click at [331, 206] on label "1 BIG TRUCK - CI36CH" at bounding box center [367, 209] width 72 height 10
click at [321, 206] on CI36CH "1 BIG TRUCK - CI36CH" at bounding box center [321, 208] width 8 height 9
checkbox CI36CH "true"
click at [331, 274] on label "COURIER" at bounding box center [346, 276] width 30 height 10
click at [321, 274] on input "COURIER" at bounding box center [321, 275] width 8 height 9
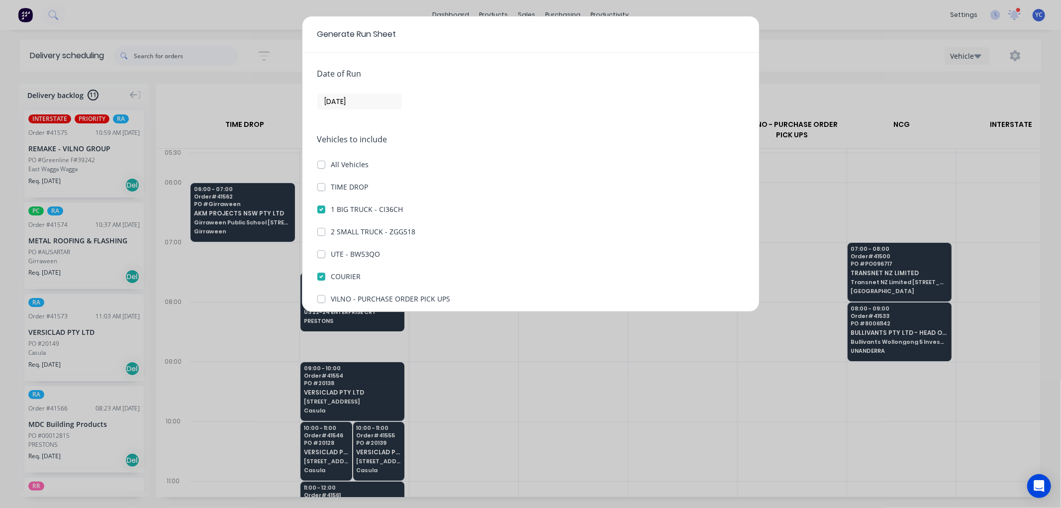
checkbox input "true"
click at [331, 186] on label "TIME DROP" at bounding box center [349, 187] width 37 height 10
click at [319, 186] on DROP "TIME DROP" at bounding box center [321, 186] width 8 height 9
checkbox DROP "true"
click at [353, 95] on label "[DATE]" at bounding box center [359, 102] width 85 height 16
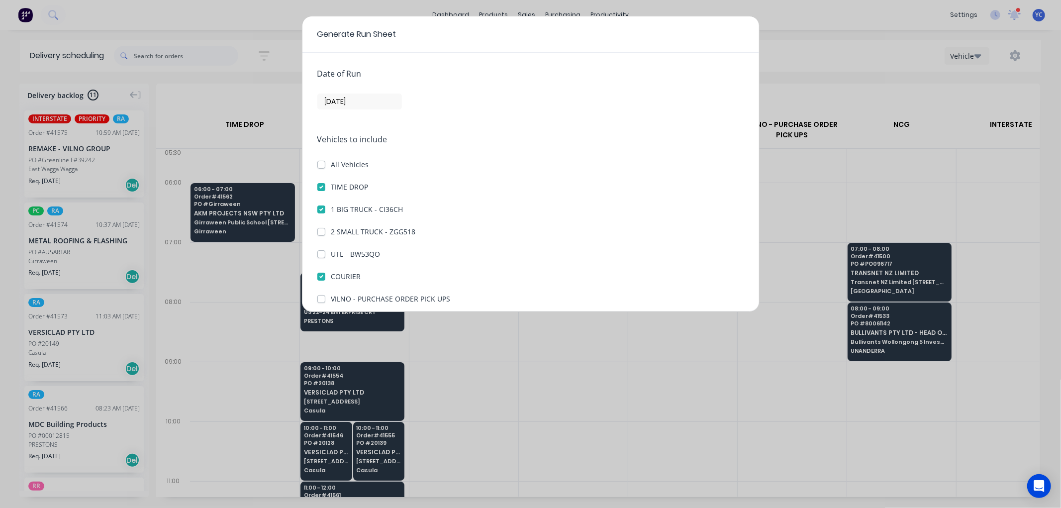
click at [353, 95] on input "[DATE]" at bounding box center [360, 101] width 84 height 15
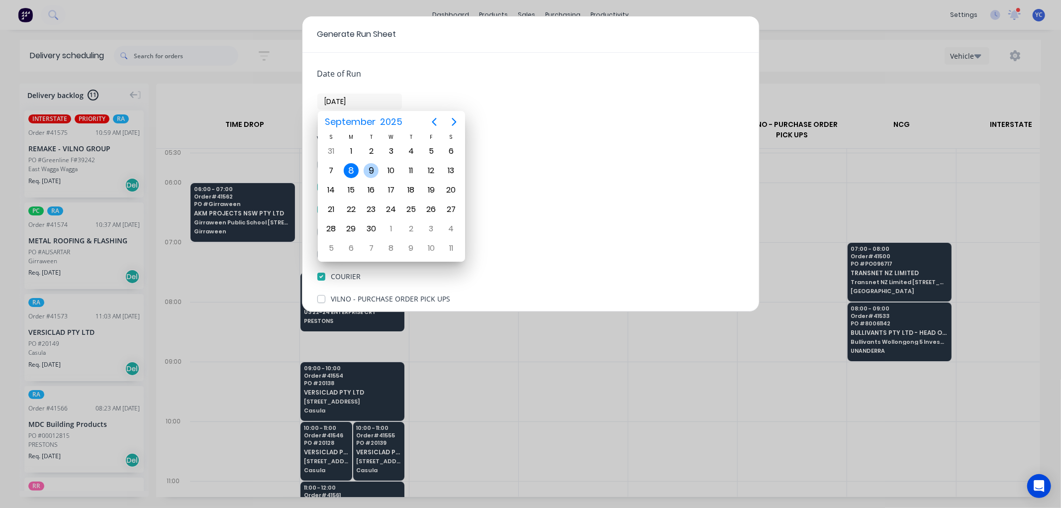
click at [371, 171] on div "9" at bounding box center [371, 170] width 15 height 15
type input "[DATE]"
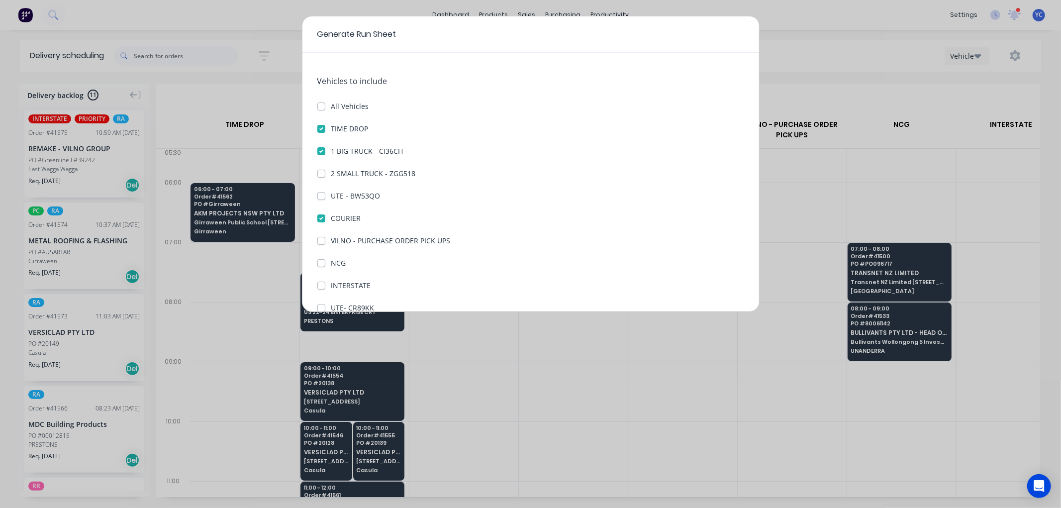
scroll to position [114, 0]
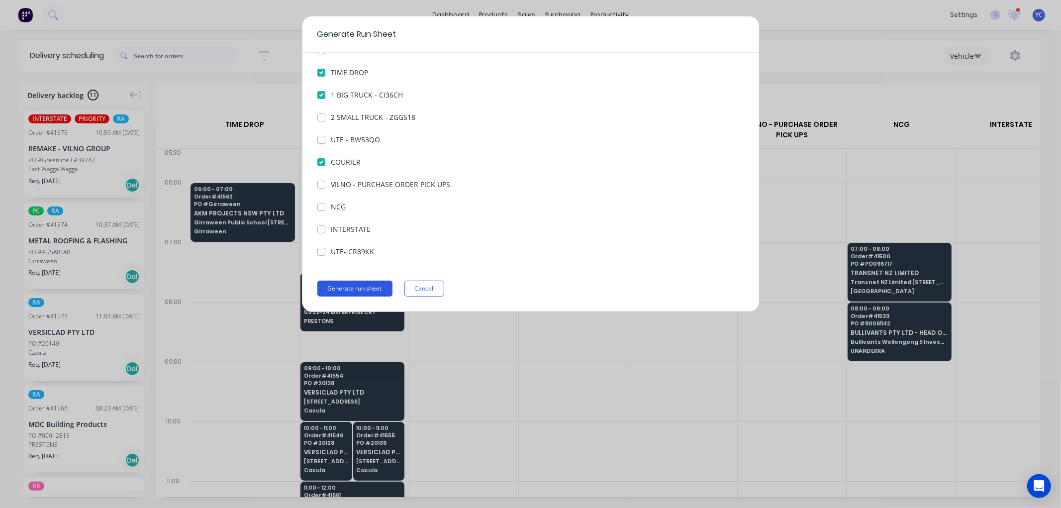
click at [356, 294] on button "Generate run sheet" at bounding box center [354, 289] width 75 height 16
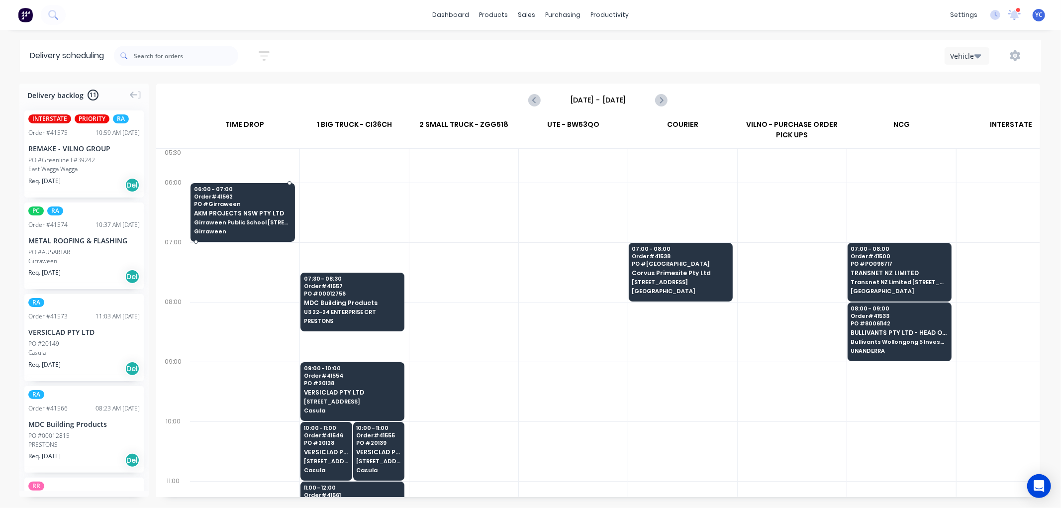
click at [209, 222] on span "Girraween Public School [STREET_ADDRESS]," at bounding box center [242, 222] width 97 height 6
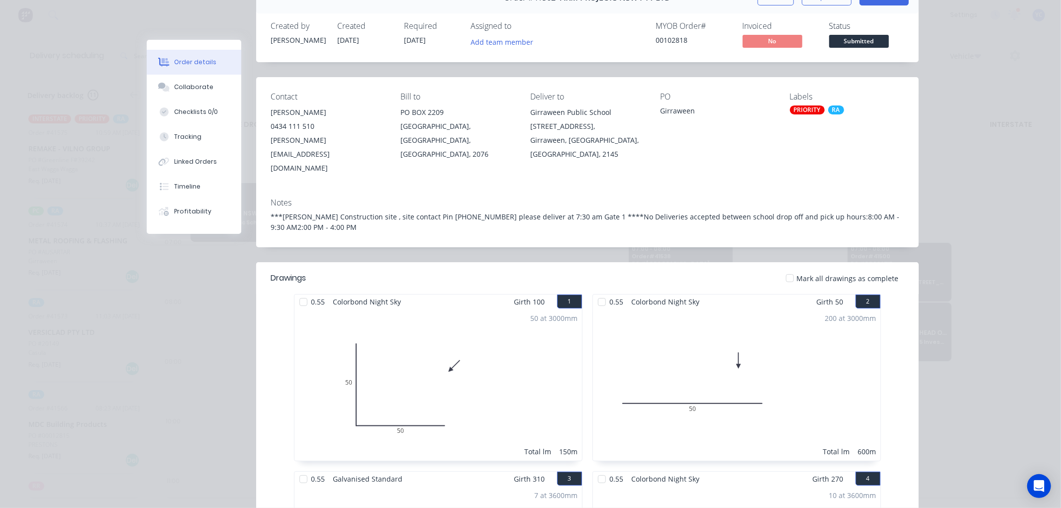
scroll to position [0, 0]
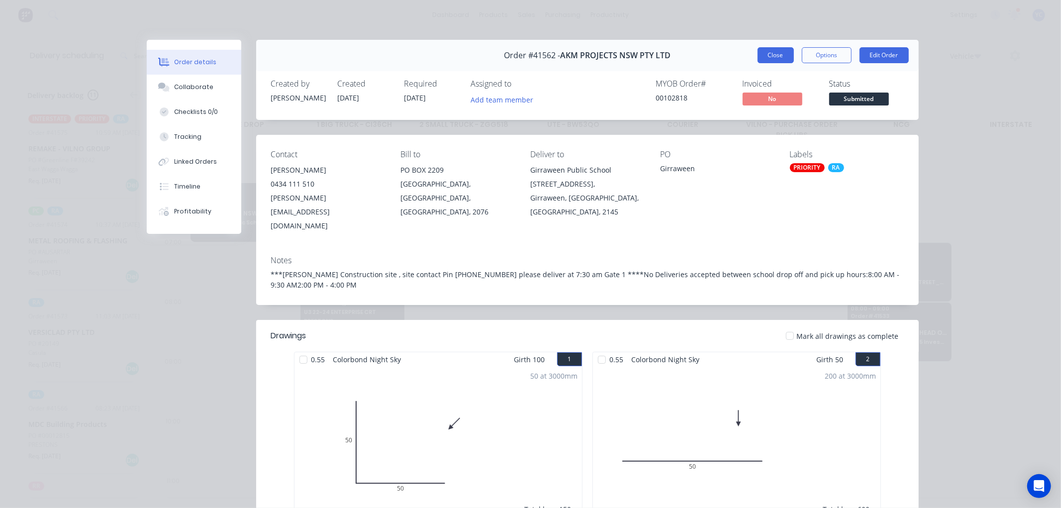
click at [761, 50] on button "Close" at bounding box center [776, 55] width 36 height 16
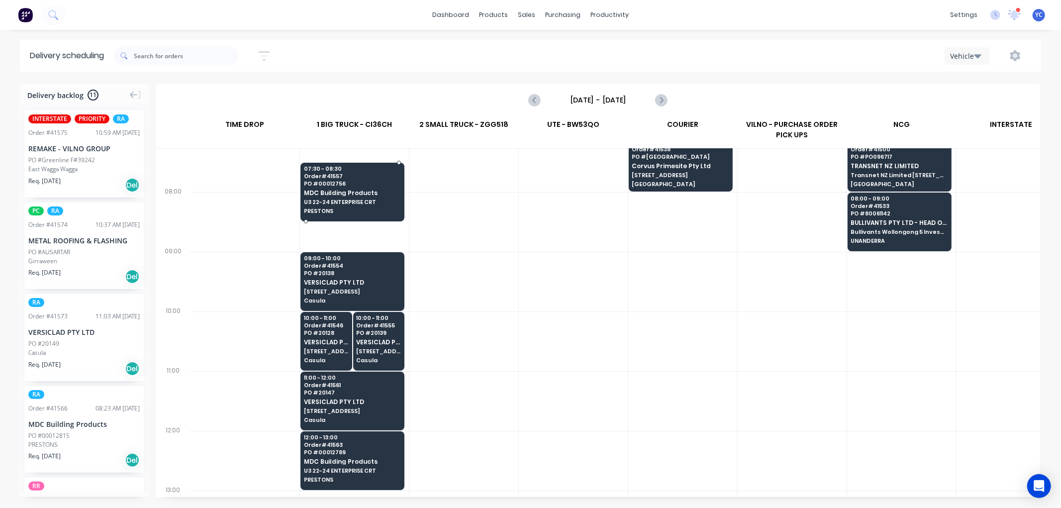
scroll to position [110, 0]
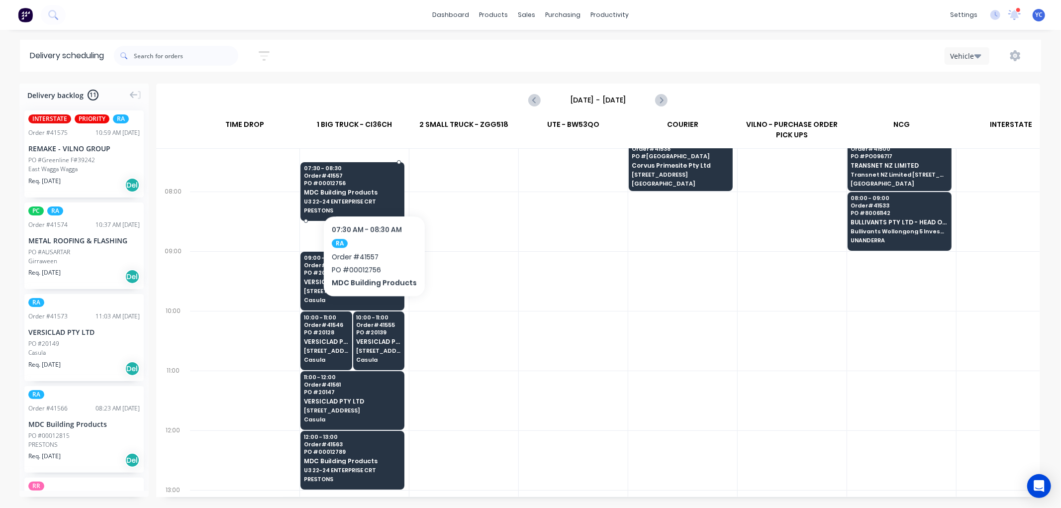
click at [372, 185] on span "PO # 00012756" at bounding box center [352, 183] width 96 height 6
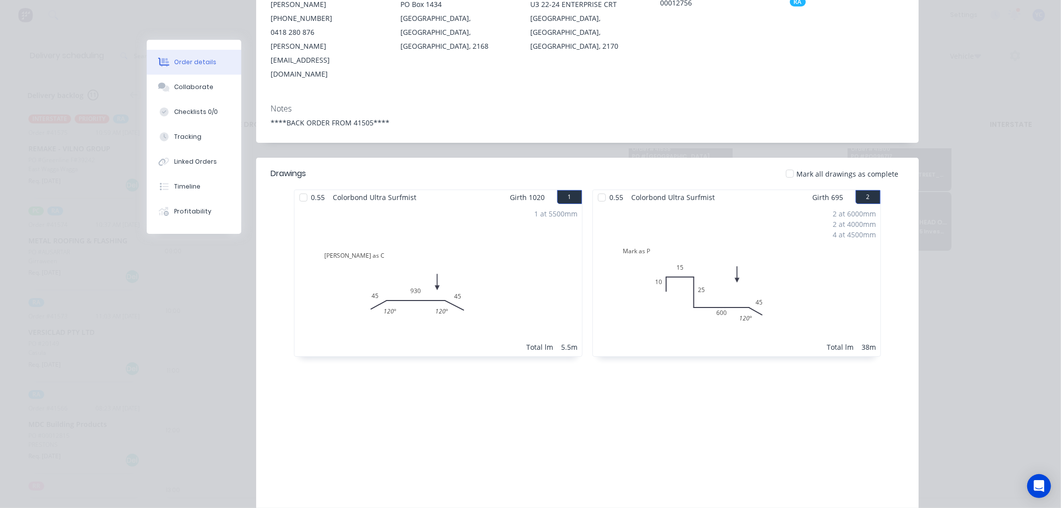
scroll to position [0, 0]
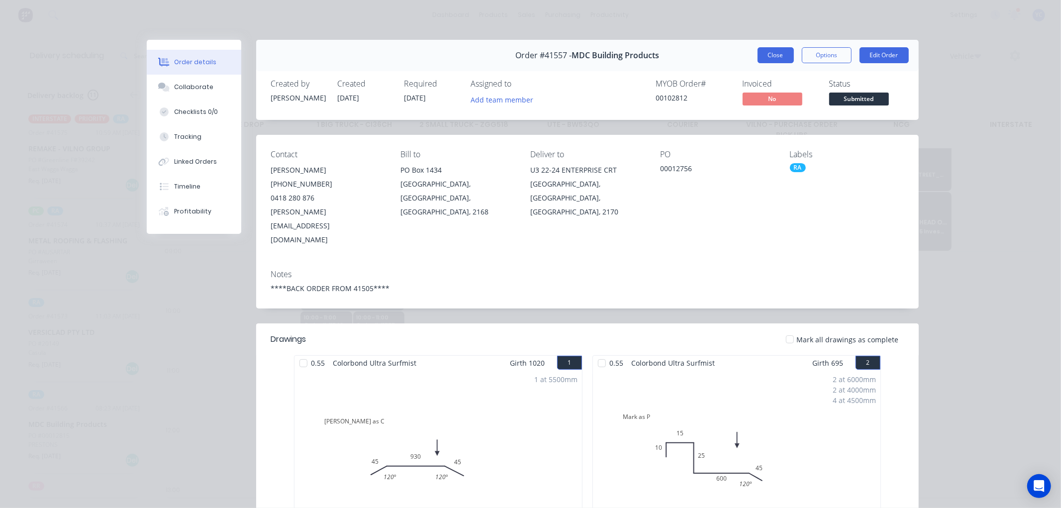
click at [770, 57] on button "Close" at bounding box center [776, 55] width 36 height 16
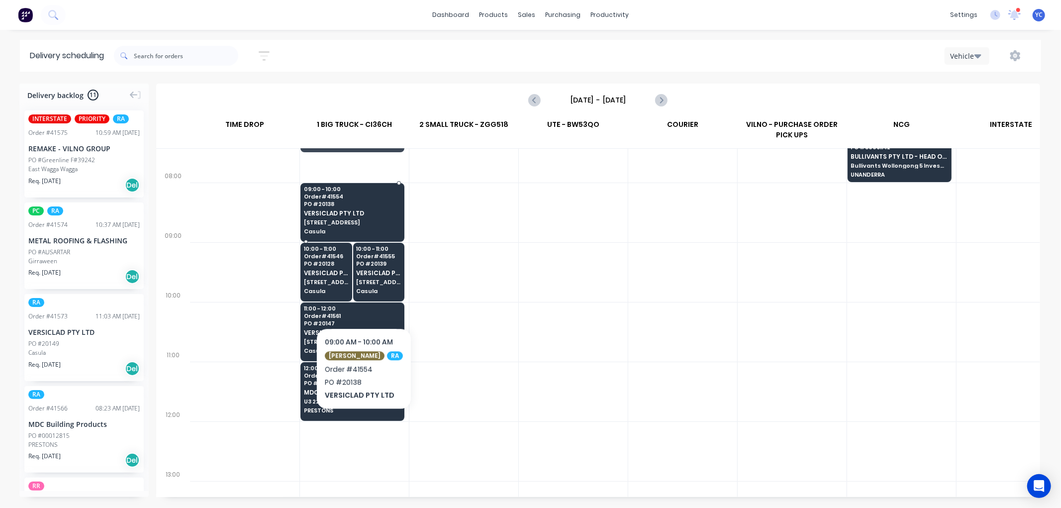
scroll to position [221, 0]
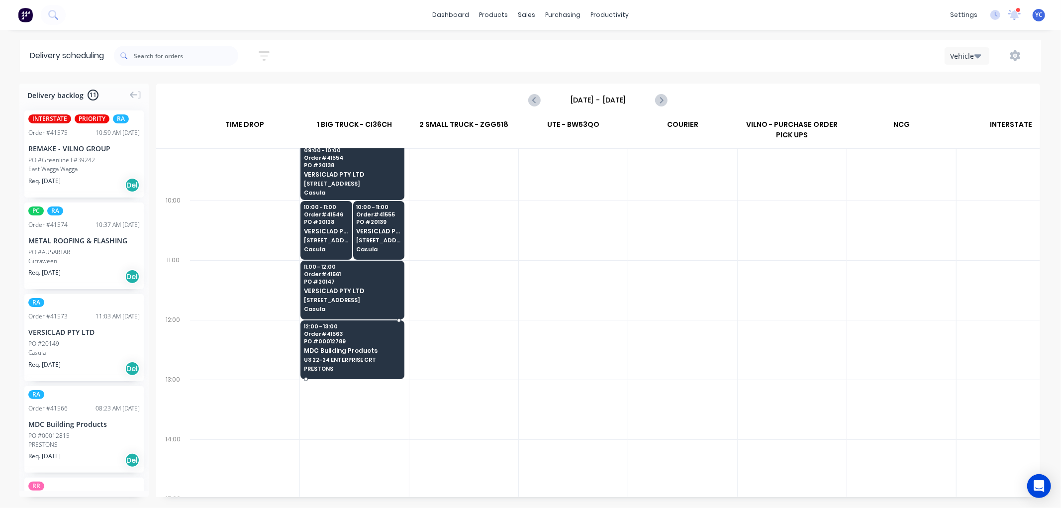
click at [359, 357] on span "U3 22-24 ENTERPRISE CRT" at bounding box center [352, 360] width 96 height 6
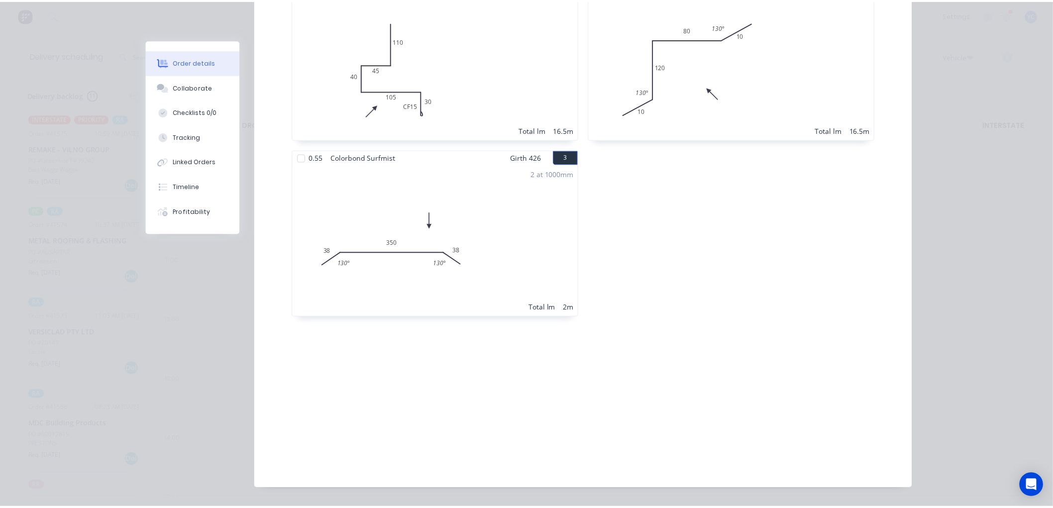
scroll to position [0, 0]
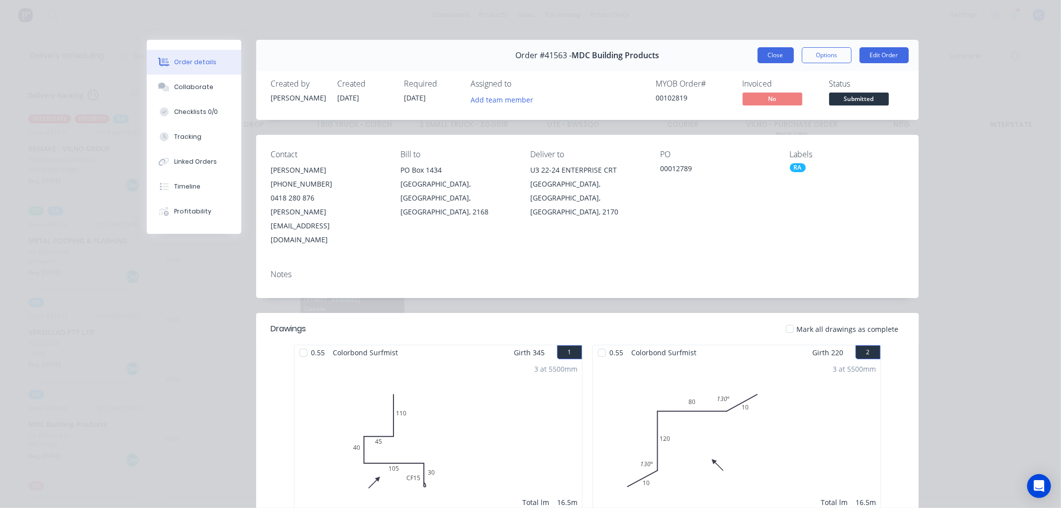
click at [764, 56] on button "Close" at bounding box center [776, 55] width 36 height 16
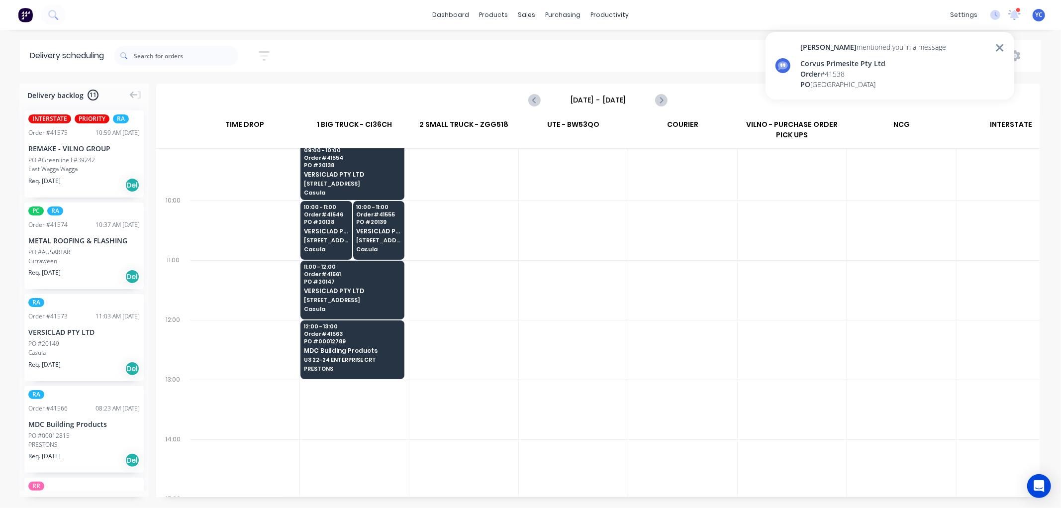
click at [824, 60] on div "Corvus Primesite Pty Ltd" at bounding box center [873, 63] width 146 height 10
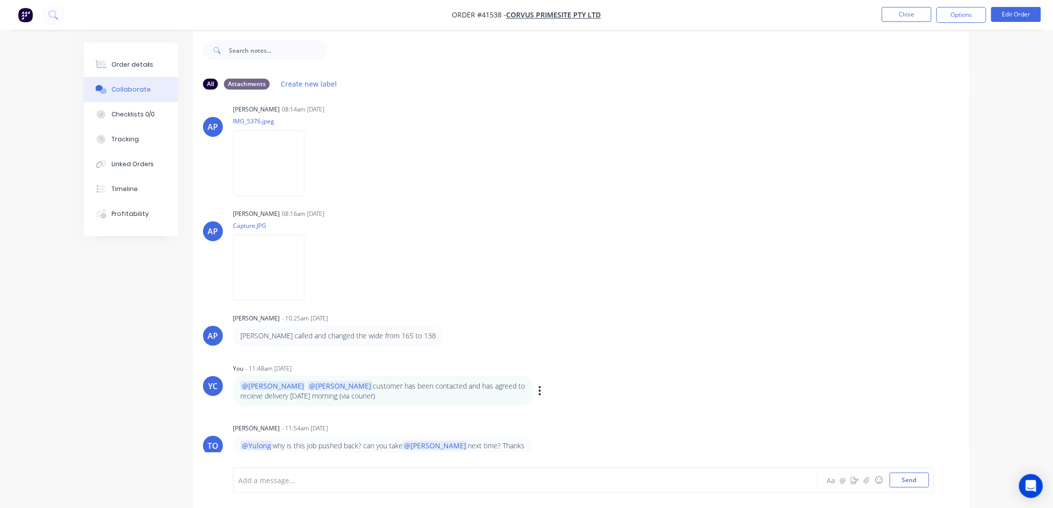
scroll to position [15, 0]
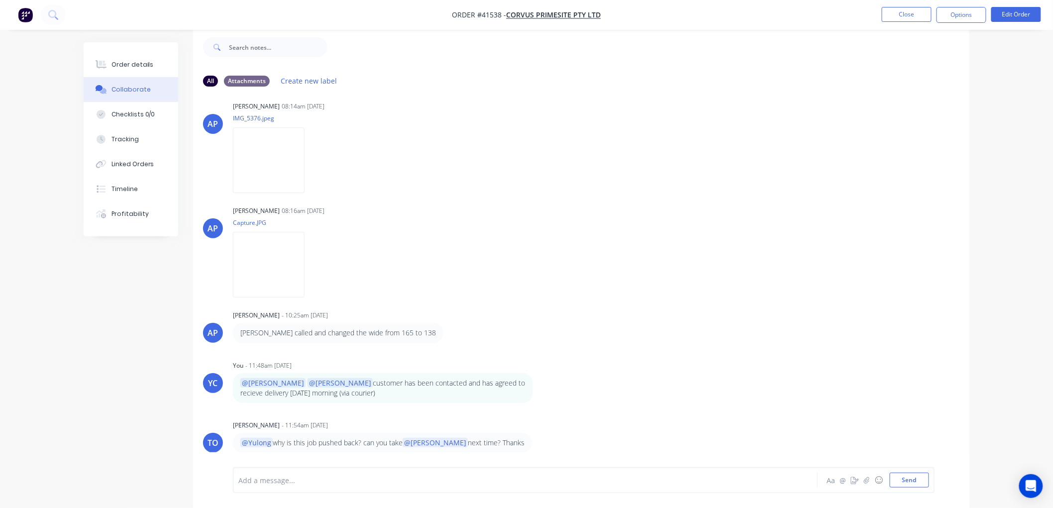
click at [336, 482] on div at bounding box center [497, 480] width 517 height 10
click at [321, 473] on div "Add a message..." at bounding box center [497, 480] width 518 height 15
click at [276, 479] on div at bounding box center [497, 480] width 517 height 10
click at [286, 480] on div at bounding box center [497, 480] width 517 height 10
click at [291, 481] on div at bounding box center [497, 480] width 517 height 10
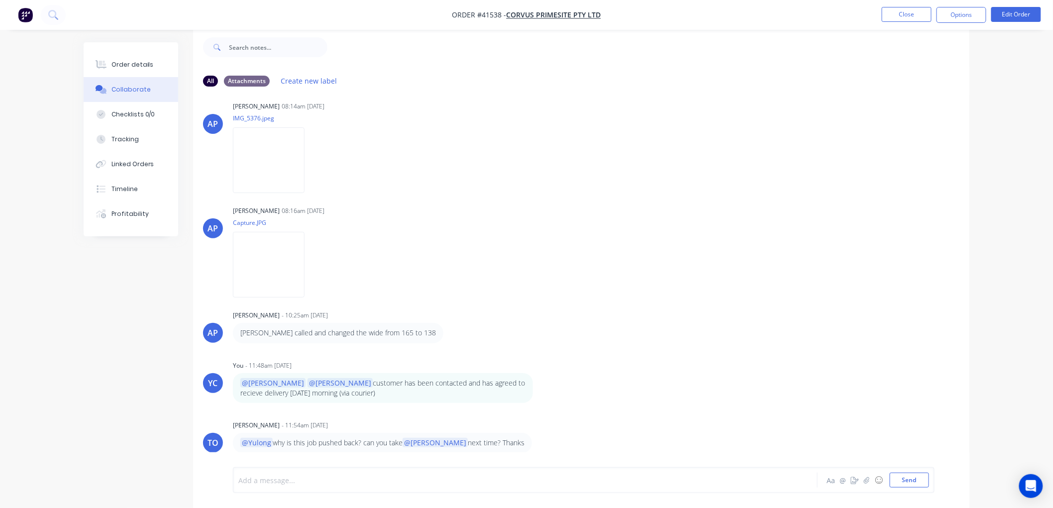
click at [321, 483] on div at bounding box center [497, 480] width 517 height 10
drag, startPoint x: 444, startPoint y: 479, endPoint x: 364, endPoint y: 486, distance: 80.5
click at [364, 486] on div "@[PERSON_NAME] customer on site until 3pm and being sent via courier" at bounding box center [497, 480] width 518 height 15
click at [459, 479] on div "@[PERSON_NAME] customer on site until 3pm and being sent via courier" at bounding box center [497, 480] width 517 height 10
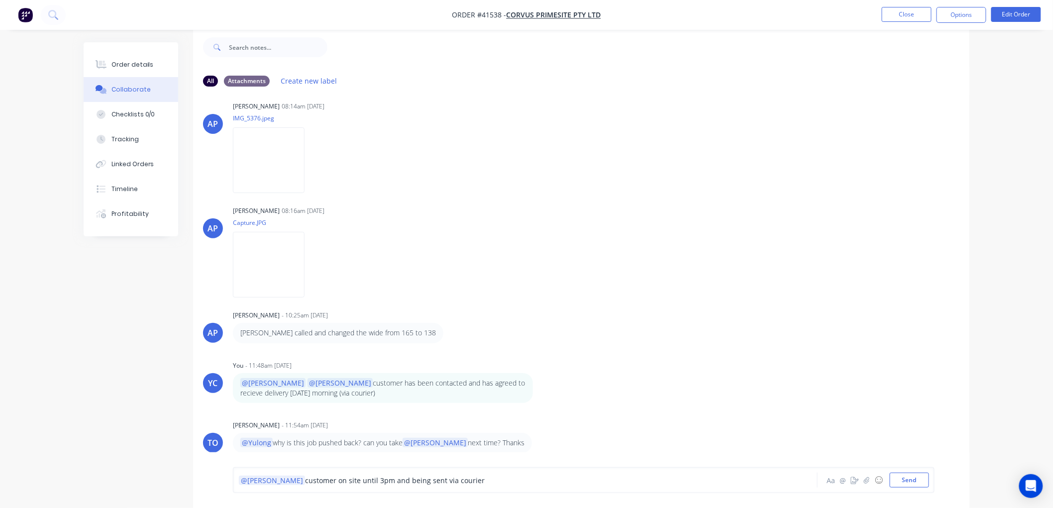
drag, startPoint x: 454, startPoint y: 483, endPoint x: 361, endPoint y: 489, distance: 93.7
click at [361, 489] on div "@[PERSON_NAME] customer on site until 3pm and being sent via courier Aa @ ☺ Send" at bounding box center [583, 480] width 701 height 26
drag, startPoint x: 482, startPoint y: 481, endPoint x: 360, endPoint y: 495, distance: 123.6
click at [360, 495] on div "@[PERSON_NAME] customer on site until 3pm and job just completed with delivery …" at bounding box center [581, 480] width 776 height 56
drag, startPoint x: 379, startPoint y: 481, endPoint x: 374, endPoint y: 482, distance: 5.7
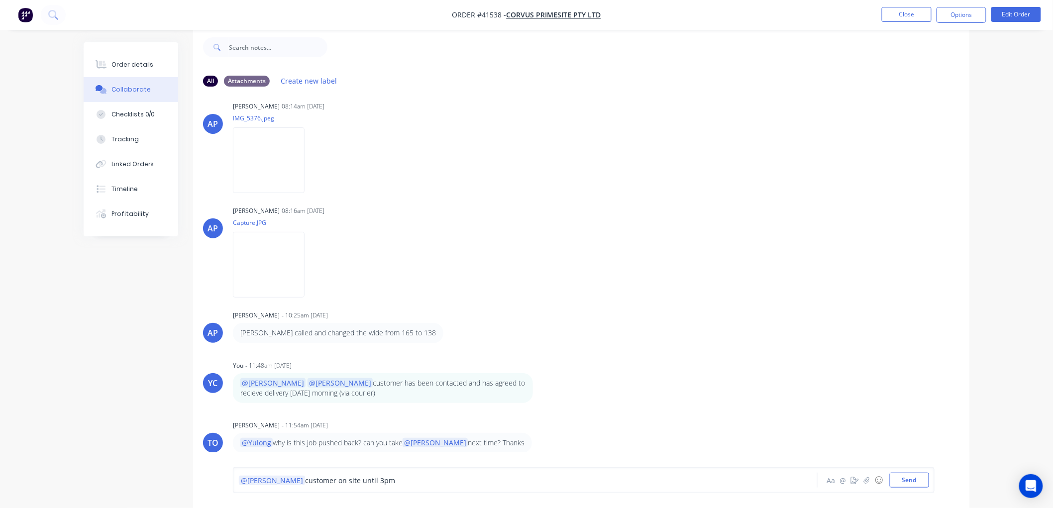
click at [374, 482] on div "@Tobias customer on site until 3pm" at bounding box center [497, 480] width 517 height 10
drag, startPoint x: 409, startPoint y: 485, endPoint x: 363, endPoint y: 493, distance: 46.5
click at [363, 493] on div "@Tobias customer on site until 3pm. no problem [PERSON_NAME] @ ☺ Send" at bounding box center [581, 480] width 776 height 56
click at [901, 478] on button "Send" at bounding box center [908, 480] width 39 height 15
